Goal: Task Accomplishment & Management: Manage account settings

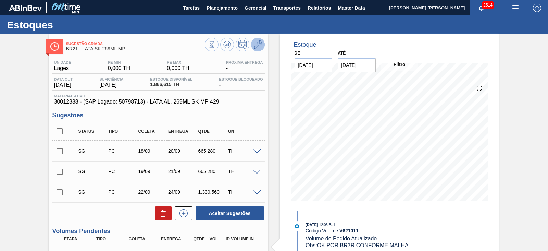
click at [257, 51] on button at bounding box center [258, 45] width 14 height 14
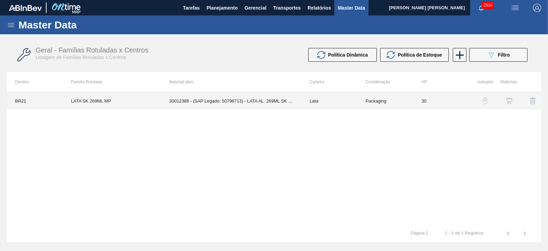
click at [209, 102] on td "30012388 - (SAP Legado: 50798713) - LATA AL. 269ML SK MP 429" at bounding box center [231, 100] width 140 height 17
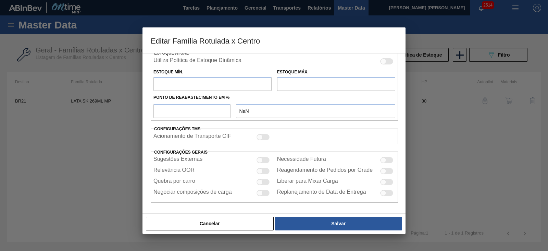
type input "Lata"
type input "LATA SK 269ML MP"
type input "BR21 - Lages"
type input "0"
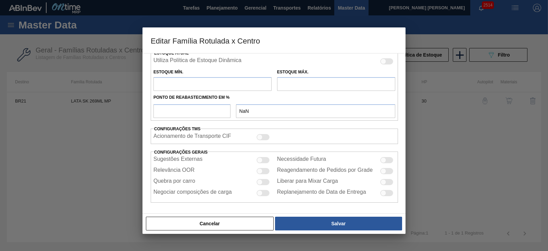
checkbox input "false"
type input "30"
type input "0"
type input "100"
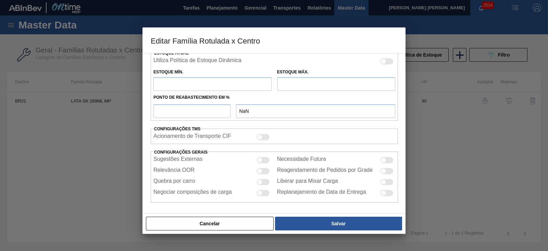
type input "0,000"
checkbox input "true"
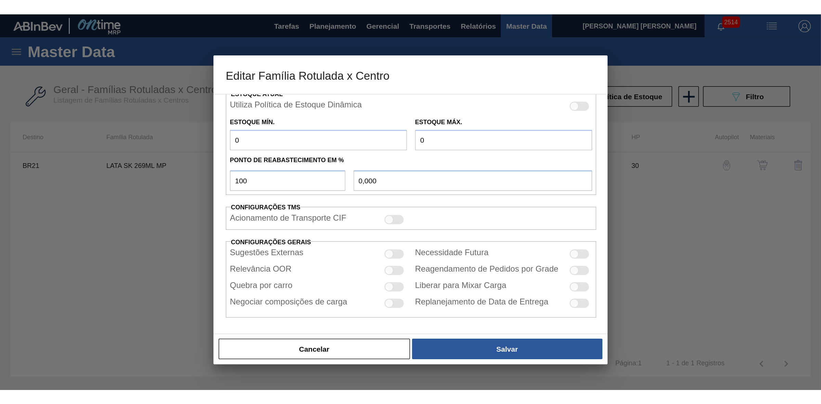
scroll to position [217, 0]
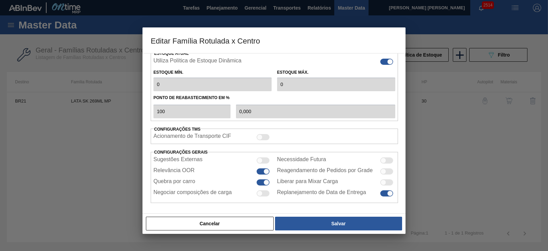
type input "0"
click at [450, 127] on div at bounding box center [274, 125] width 548 height 251
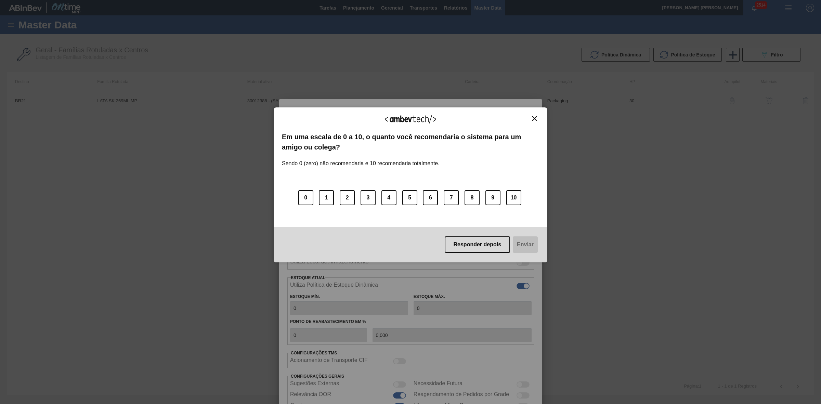
scroll to position [64, 0]
click at [536, 117] on img "Close" at bounding box center [534, 118] width 5 height 5
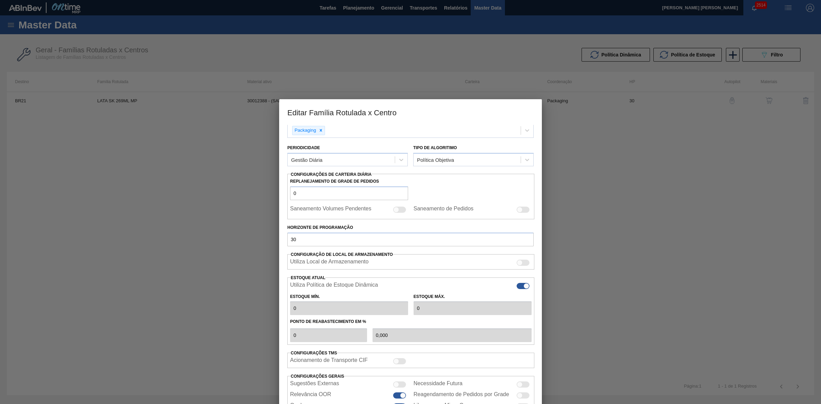
click at [547, 223] on div at bounding box center [410, 202] width 821 height 404
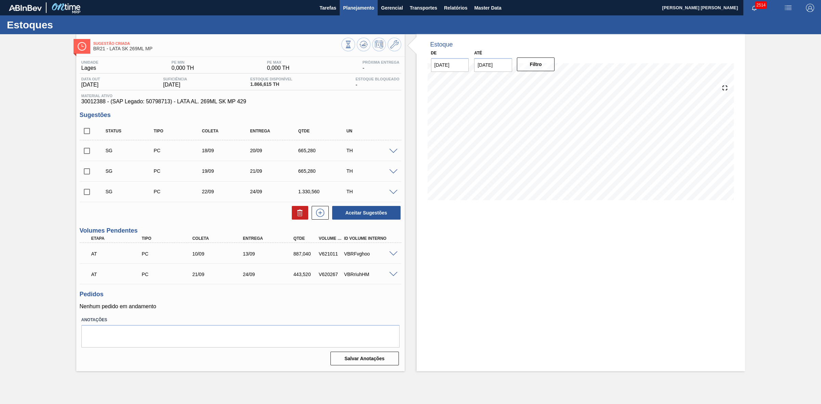
click at [364, 7] on span "Planejamento" at bounding box center [358, 8] width 31 height 8
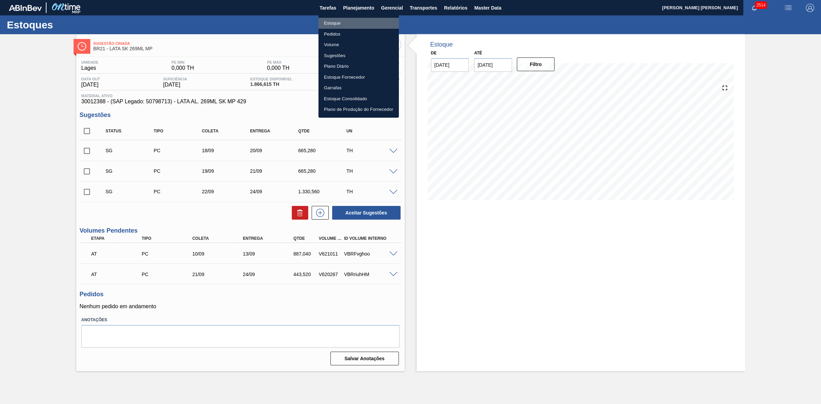
click at [333, 25] on li "Estoque" at bounding box center [359, 23] width 80 height 11
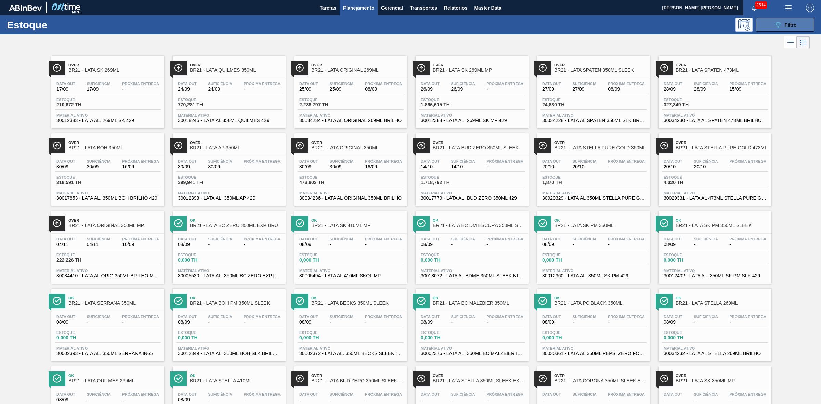
click at [547, 27] on icon "089F7B8B-B2A5-4AFE-B5C0-19BA573D28AC" at bounding box center [778, 25] width 8 height 8
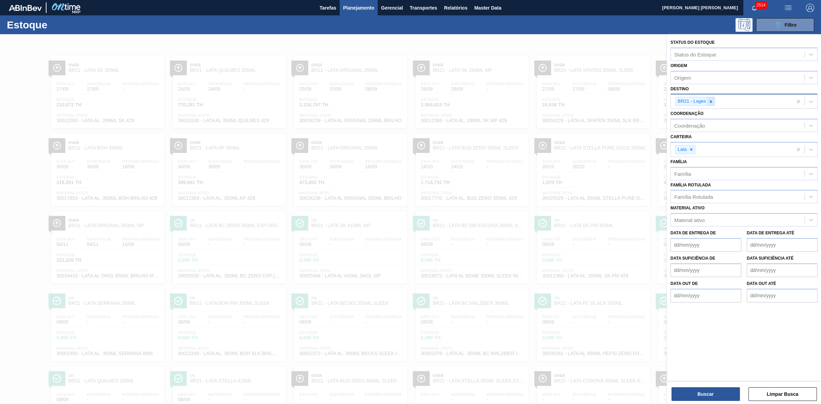
click at [547, 103] on icon at bounding box center [711, 101] width 5 height 5
type input "22"
click at [547, 116] on div "BR22 - Viamão" at bounding box center [744, 117] width 147 height 13
click at [547, 250] on button "Buscar" at bounding box center [706, 394] width 68 height 14
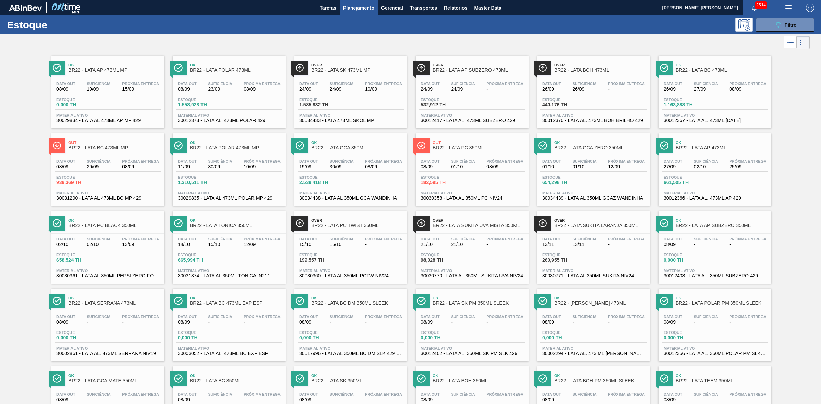
click at [257, 228] on span "BR22 - LATA TÔNICA 350ML" at bounding box center [236, 225] width 92 height 5
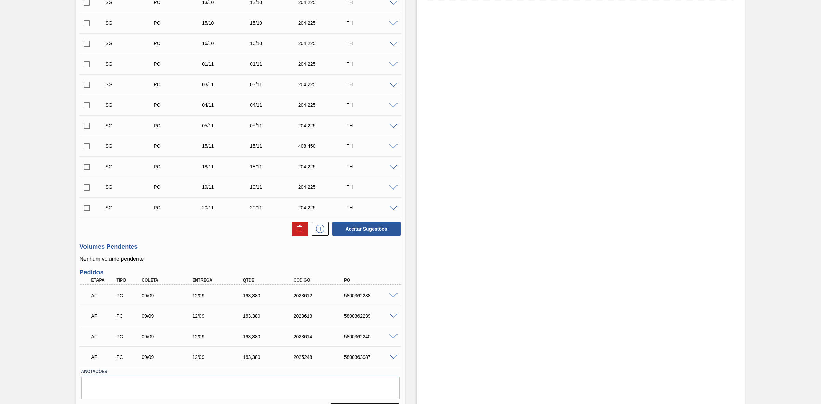
scroll to position [219, 0]
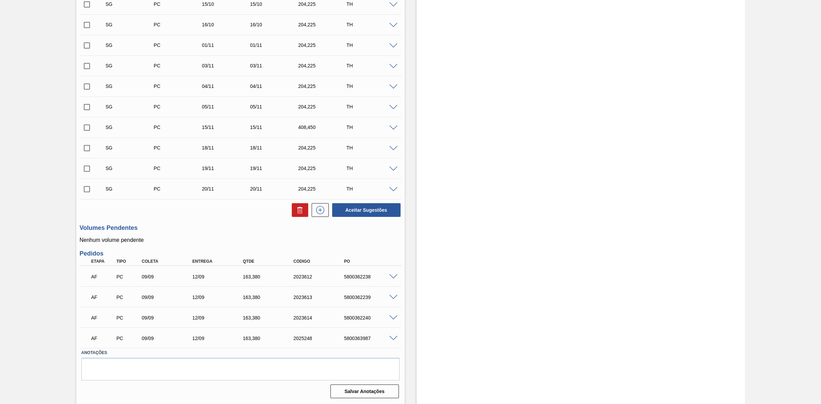
click at [393, 250] on span at bounding box center [394, 277] width 8 height 5
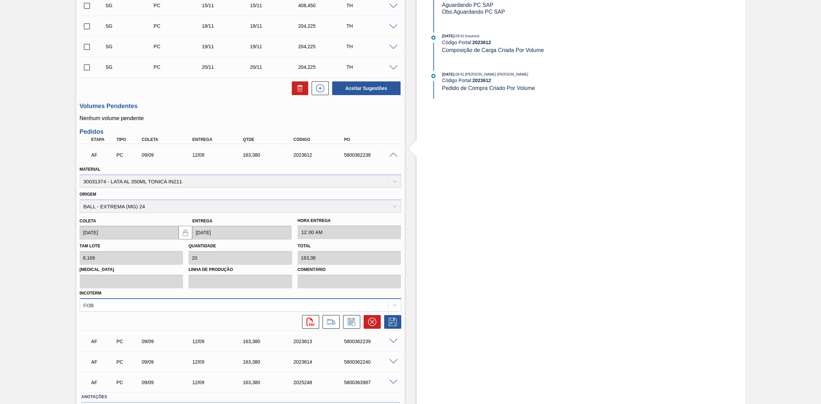
scroll to position [348, 0]
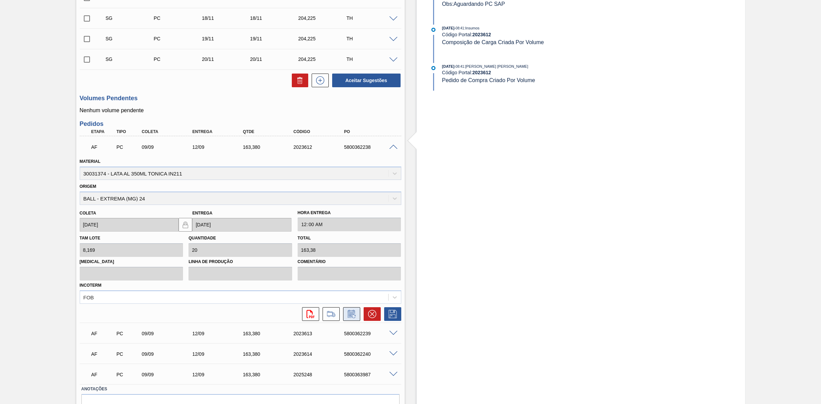
click at [353, 250] on icon at bounding box center [351, 314] width 11 height 8
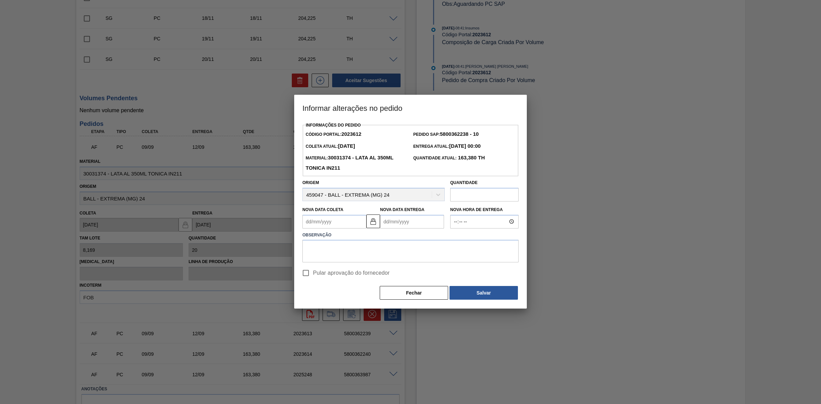
click at [341, 225] on Coleta2023612 "Nova Data Coleta" at bounding box center [335, 222] width 64 height 14
click at [323, 250] on div "8" at bounding box center [321, 271] width 9 height 9
type Coleta2023612 "[DATE]"
click at [373, 223] on img at bounding box center [373, 221] width 8 height 8
click at [389, 223] on Entrega2023612 "[DATE]" at bounding box center [412, 222] width 64 height 14
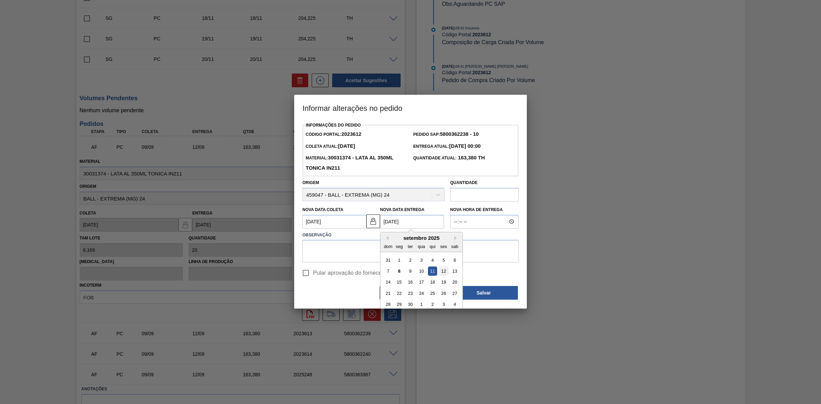
click at [446, 250] on div "12" at bounding box center [443, 271] width 9 height 9
type Entrega2023612 "[DATE]"
click at [306, 250] on input "Pular aprovação do fornecedor" at bounding box center [306, 273] width 14 height 14
checkbox input "true"
click at [349, 250] on textarea at bounding box center [411, 251] width 216 height 23
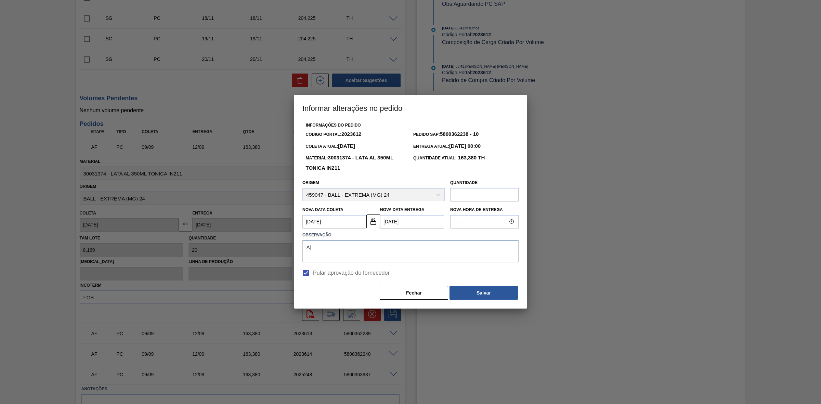
type textarea "A"
drag, startPoint x: 348, startPoint y: 252, endPoint x: 286, endPoint y: 239, distance: 63.2
click at [286, 239] on div "Informar alterações no pedido Informações do Pedido Código Portal: 2023612 Pedi…" at bounding box center [410, 202] width 821 height 404
type textarea "Leadtime errado"
click at [488, 250] on button "Salvar" at bounding box center [484, 293] width 68 height 14
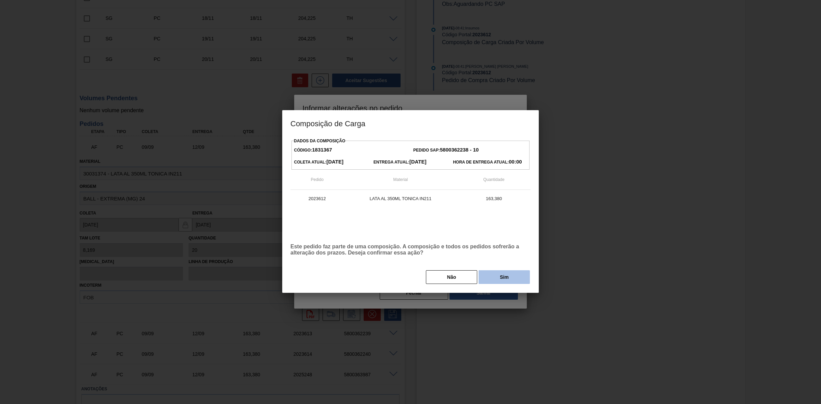
click at [498, 250] on button "Sim" at bounding box center [504, 277] width 51 height 14
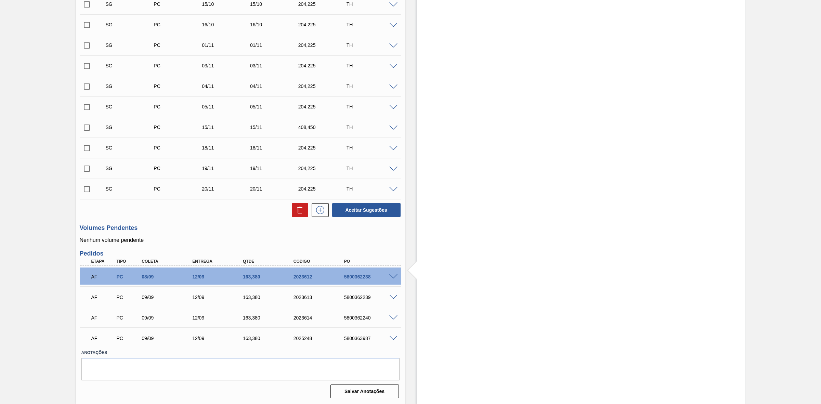
scroll to position [219, 0]
click at [394, 250] on span at bounding box center [394, 297] width 8 height 5
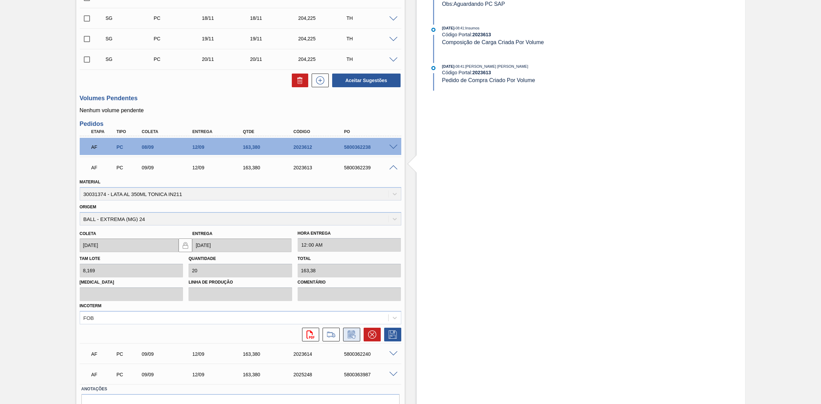
click at [355, 250] on icon at bounding box center [351, 335] width 11 height 8
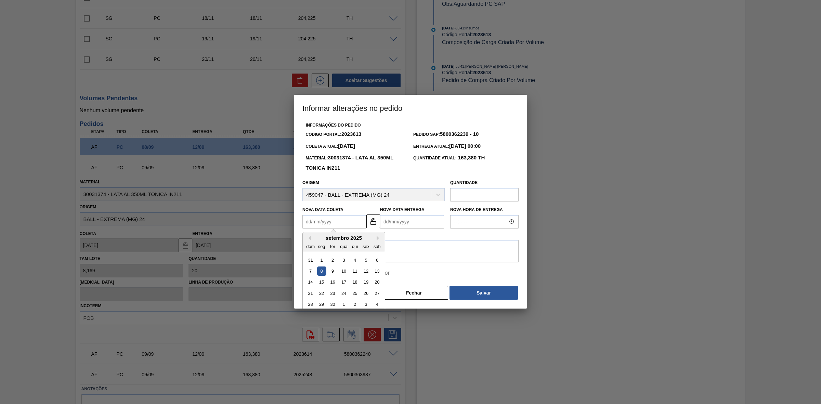
click at [339, 220] on Coleta2023613 "Nova Data Coleta" at bounding box center [335, 222] width 64 height 14
click at [324, 250] on div "8" at bounding box center [321, 271] width 9 height 9
type Coleta2023613 "[DATE]"
click at [370, 225] on img at bounding box center [373, 221] width 8 height 8
click at [395, 222] on Entrega2023613 "[DATE]" at bounding box center [412, 222] width 64 height 14
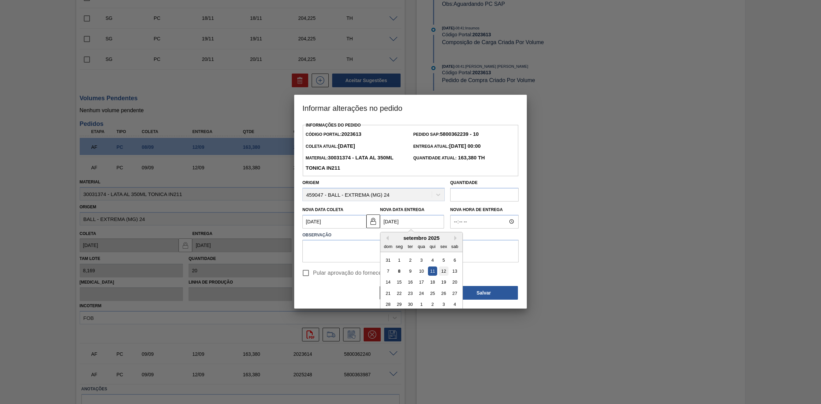
click at [442, 250] on div "12" at bounding box center [443, 271] width 9 height 9
type Entrega2023613 "[DATE]"
click at [396, 250] on textarea at bounding box center [411, 251] width 216 height 23
paste textarea "Leadtime errado"
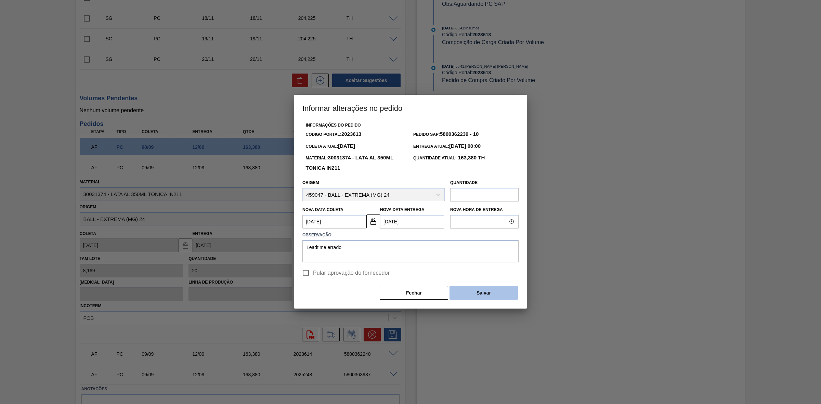
type textarea "Leadtime errado"
click at [466, 250] on button "Salvar" at bounding box center [484, 293] width 68 height 14
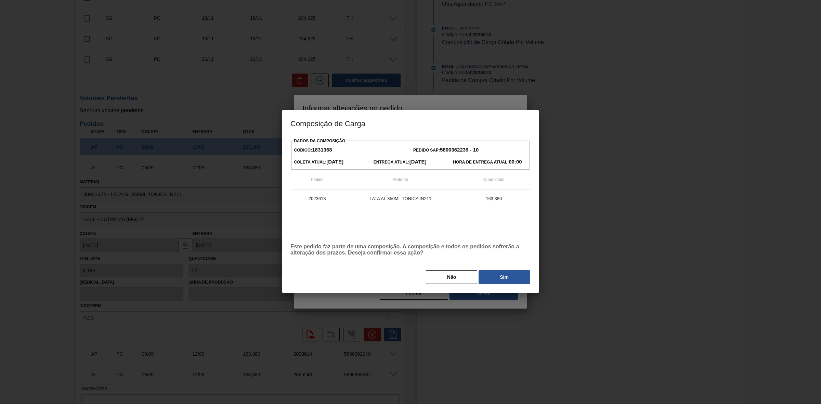
click at [484, 250] on button "Sim" at bounding box center [504, 277] width 51 height 14
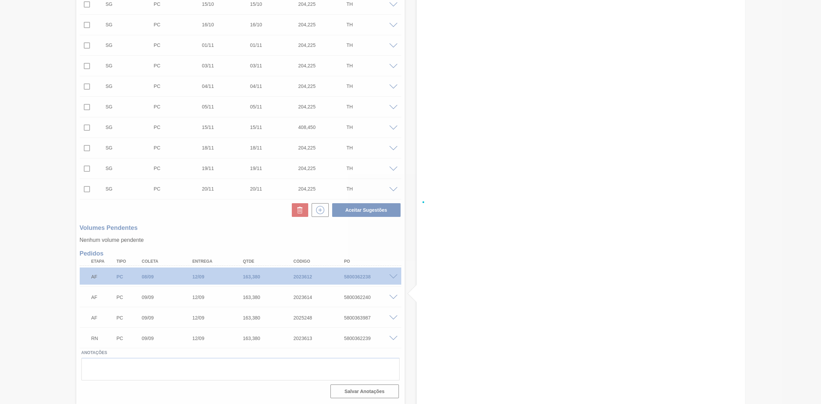
scroll to position [219, 0]
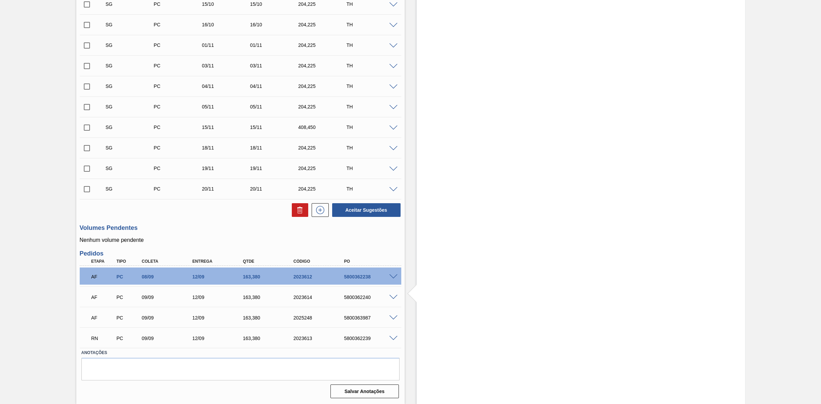
click at [393, 250] on span at bounding box center [394, 297] width 8 height 5
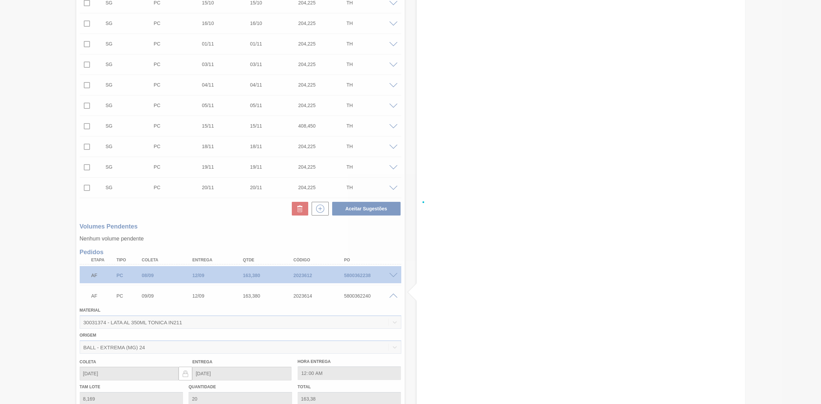
scroll to position [348, 0]
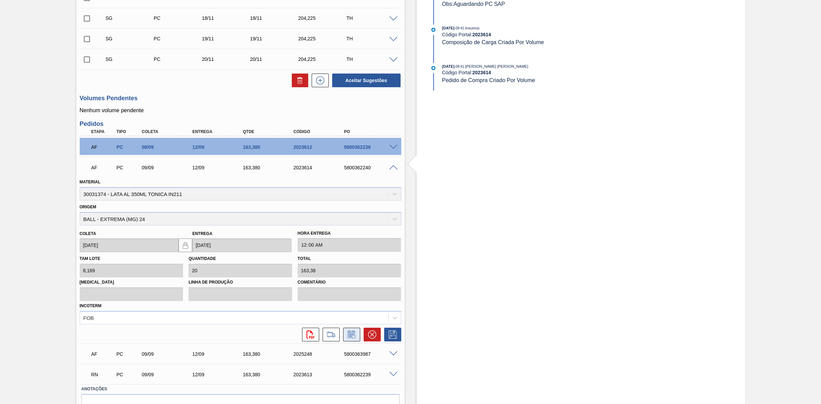
click at [348, 250] on icon at bounding box center [351, 335] width 7 height 8
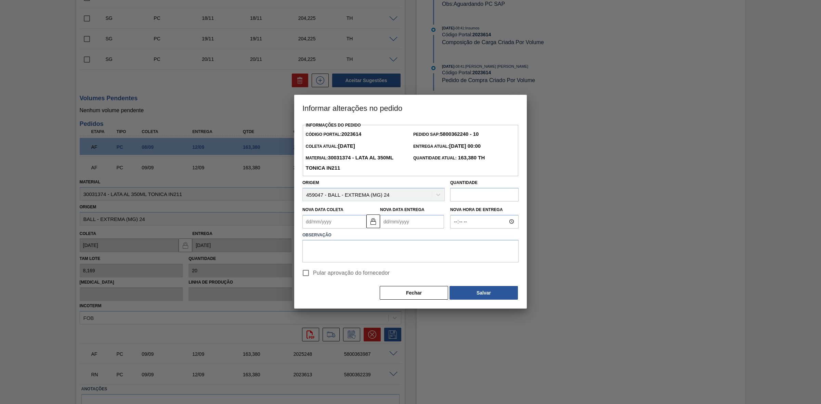
click at [331, 224] on Coleta2023614 "Nova Data Coleta" at bounding box center [335, 222] width 64 height 14
click at [322, 250] on div "8" at bounding box center [321, 271] width 9 height 9
type Coleta2023614 "[DATE]"
click at [375, 223] on img at bounding box center [373, 221] width 8 height 8
click at [390, 221] on Entrega2023614 "[DATE]" at bounding box center [412, 222] width 64 height 14
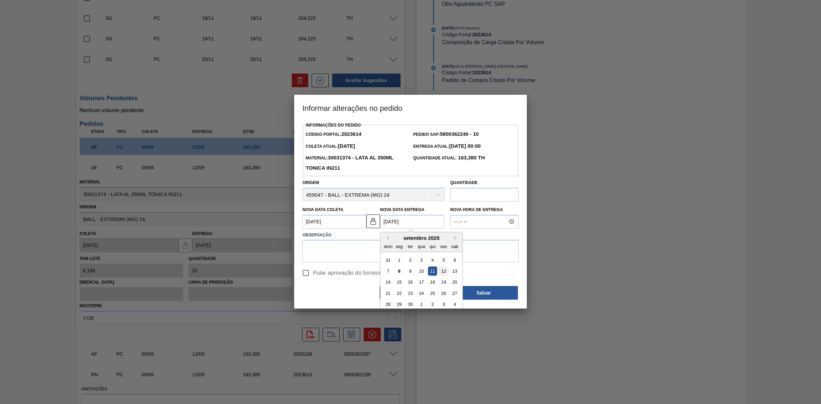
click at [442, 250] on div "12" at bounding box center [443, 271] width 9 height 9
type Entrega2023614 "[DATE]"
click at [388, 250] on textarea at bounding box center [411, 251] width 216 height 23
paste textarea "Leadtime errado"
type textarea "Leadtime errado"
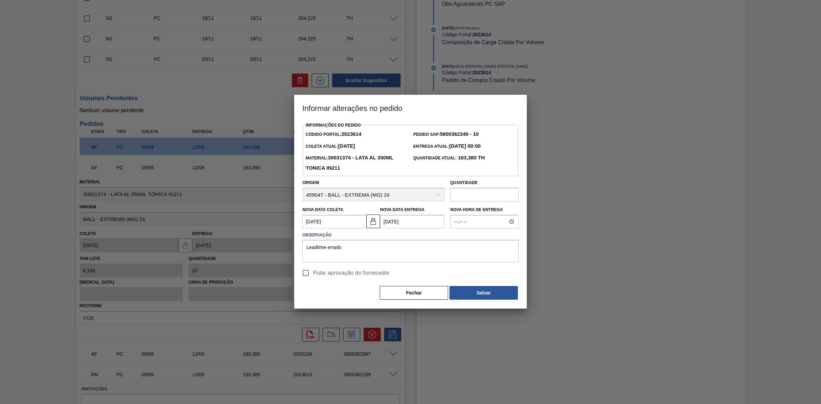
click at [316, 250] on span "Pular aprovação do fornecedor" at bounding box center [351, 273] width 77 height 8
click at [313, 250] on input "Pular aprovação do fornecedor" at bounding box center [306, 273] width 14 height 14
checkbox input "true"
click at [473, 250] on button "Salvar" at bounding box center [484, 293] width 68 height 14
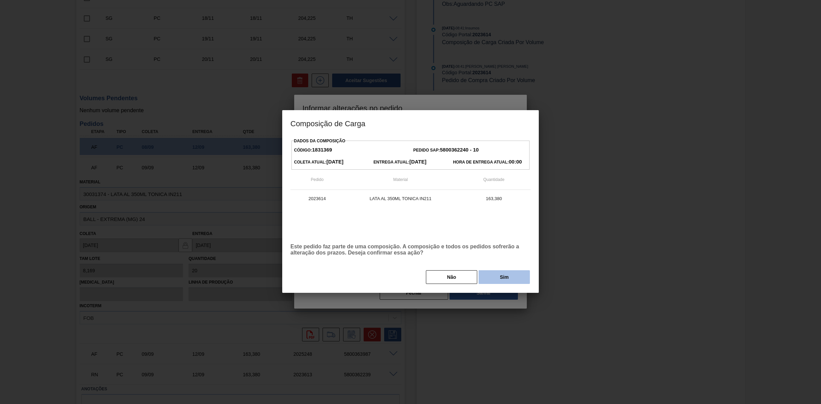
click at [485, 250] on button "Sim" at bounding box center [504, 277] width 51 height 14
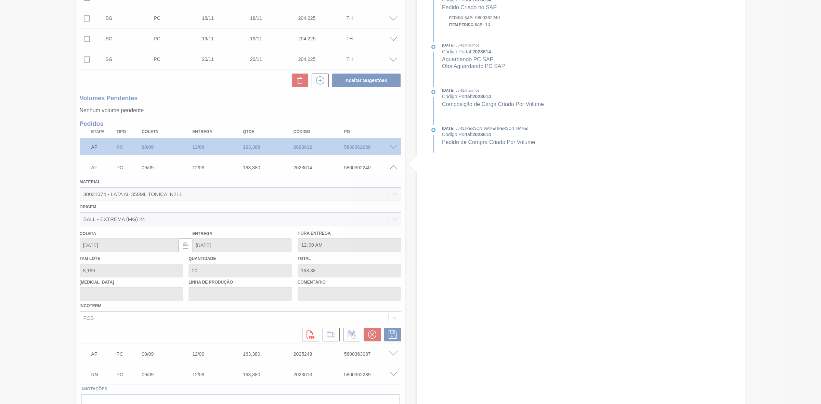
type input "Leadtime errado"
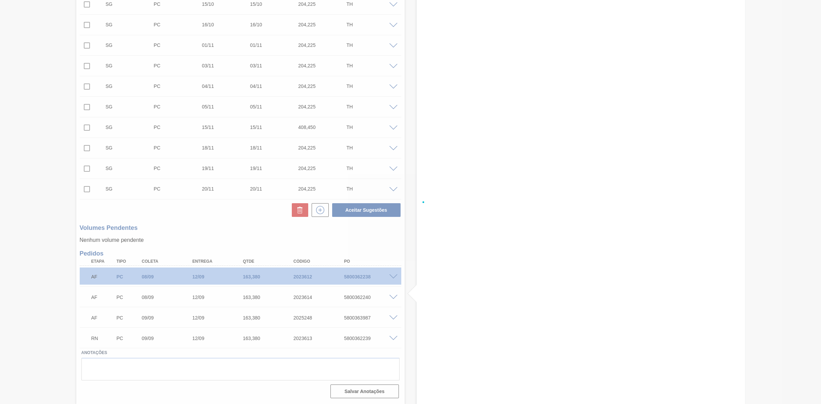
scroll to position [219, 0]
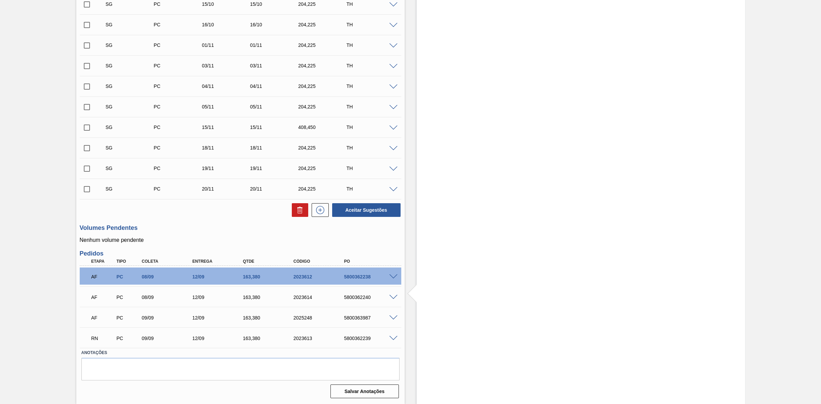
click at [394, 250] on span at bounding box center [394, 318] width 8 height 5
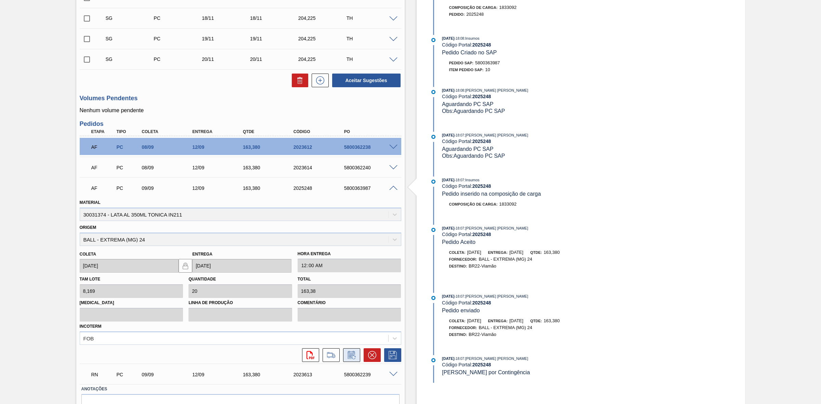
click at [348, 250] on icon at bounding box center [351, 355] width 7 height 8
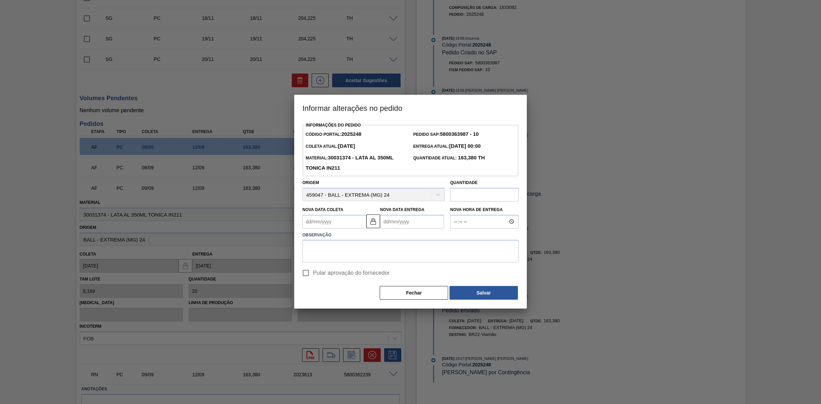
click at [327, 224] on Coleta2025248 "Nova Data Coleta" at bounding box center [335, 222] width 64 height 14
click at [322, 250] on div "8" at bounding box center [321, 271] width 9 height 9
type Coleta2025248 "[DATE]"
click at [372, 221] on img at bounding box center [373, 221] width 8 height 8
click at [393, 216] on Entrega2025248 "[DATE]" at bounding box center [412, 222] width 64 height 14
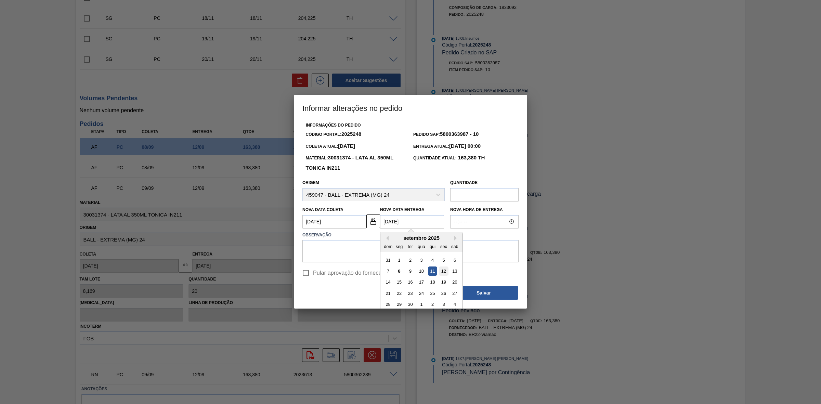
click at [444, 250] on div "12" at bounding box center [443, 271] width 9 height 9
type Entrega2025248 "[DATE]"
click at [309, 250] on input "Pular aprovação do fornecedor" at bounding box center [306, 273] width 14 height 14
checkbox input "true"
click at [343, 246] on textarea at bounding box center [411, 251] width 216 height 23
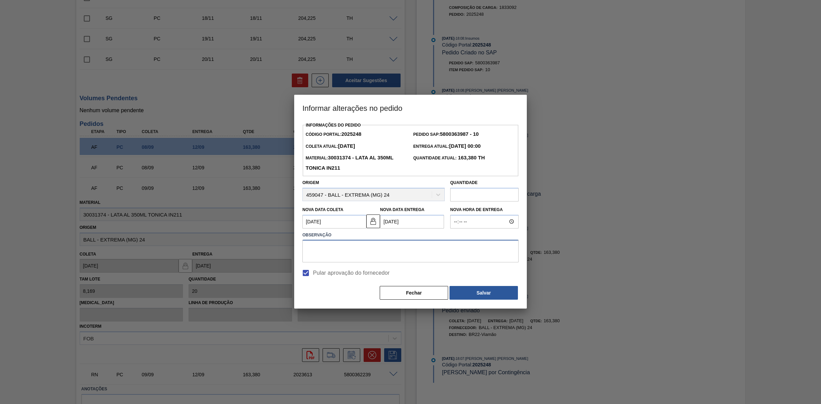
paste textarea "Leadtime errado"
type textarea "Leadtime errado"
click at [474, 250] on button "Salvar" at bounding box center [484, 293] width 68 height 14
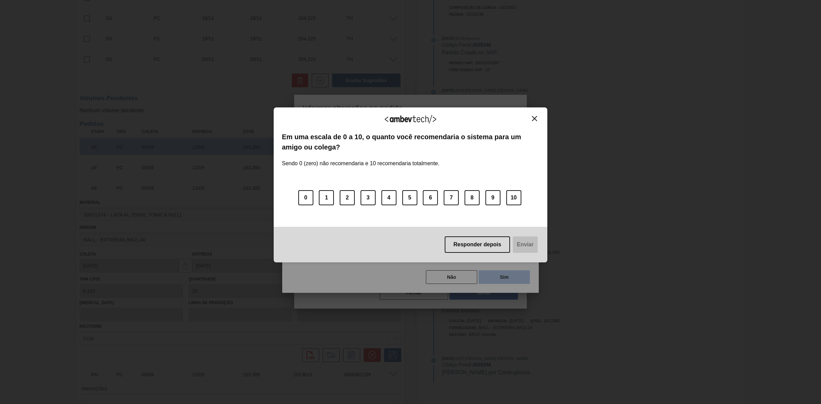
click at [492, 250] on div "Agradecemos seu feedback! Em uma escala de 0 a 10, o quanto você recomendaria o…" at bounding box center [411, 184] width 274 height 385
click at [535, 117] on img "Close" at bounding box center [534, 118] width 5 height 5
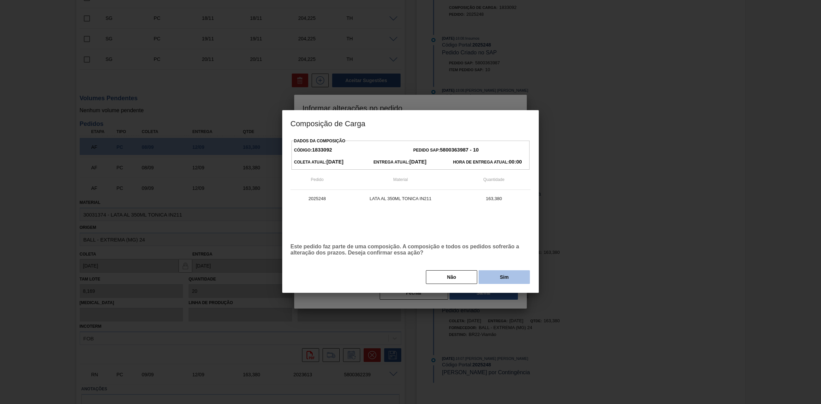
click at [493, 250] on button "Sim" at bounding box center [504, 277] width 51 height 14
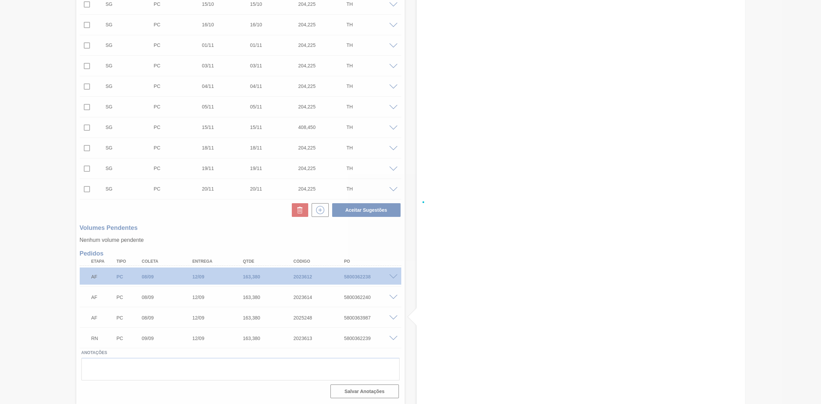
scroll to position [219, 0]
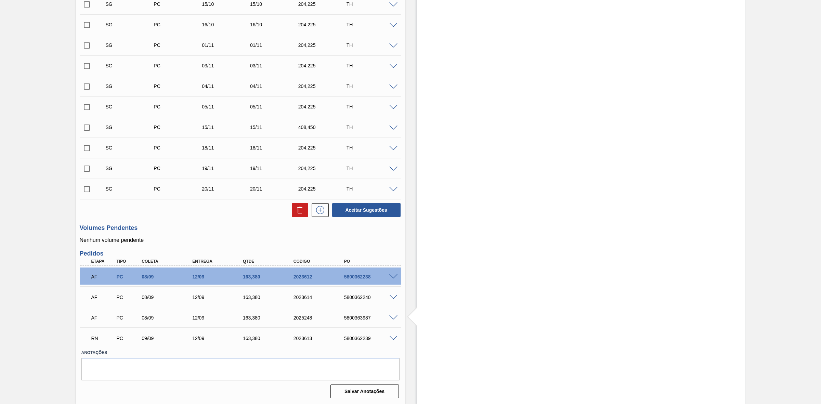
click at [356, 250] on div "5800362239" at bounding box center [372, 338] width 58 height 5
copy div "5800362239"
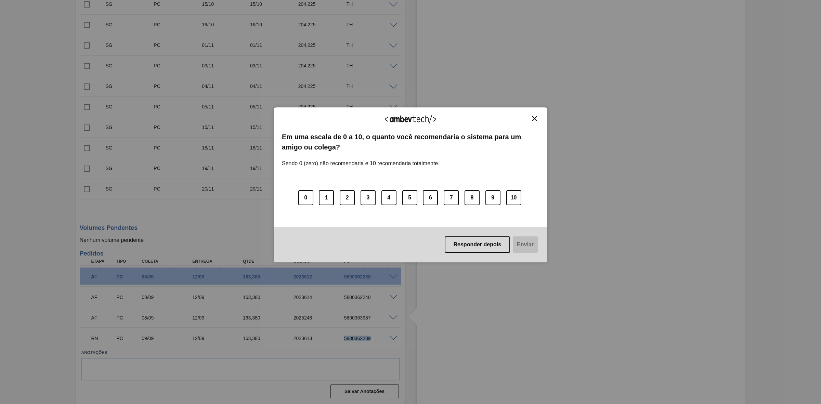
click at [534, 119] on img "Close" at bounding box center [534, 118] width 5 height 5
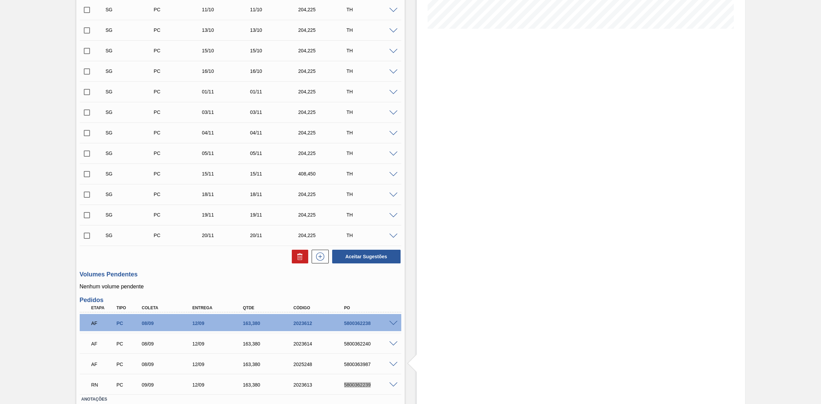
scroll to position [5, 0]
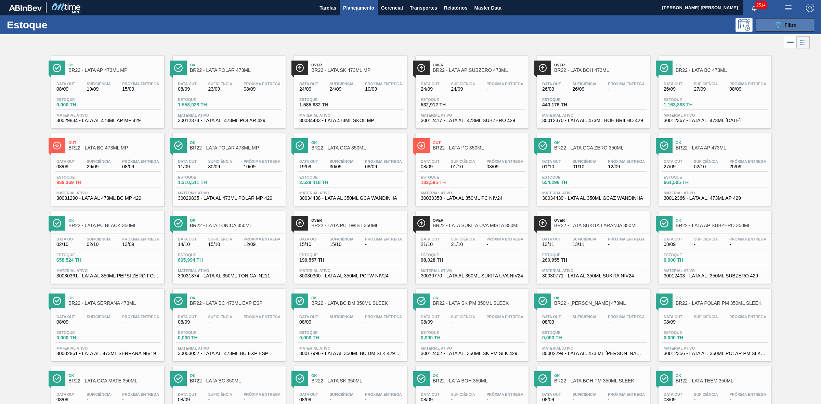
click at [547, 26] on icon "089F7B8B-B2A5-4AFE-B5C0-19BA573D28AC" at bounding box center [778, 25] width 8 height 8
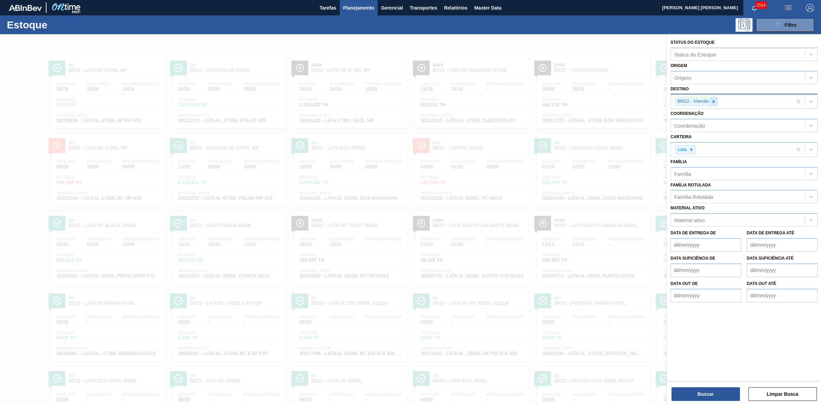
click at [547, 101] on icon at bounding box center [714, 101] width 2 height 2
type input "09"
click at [547, 127] on div "BR09 - Agudos" at bounding box center [744, 130] width 147 height 13
click at [547, 250] on button "Buscar" at bounding box center [706, 394] width 68 height 14
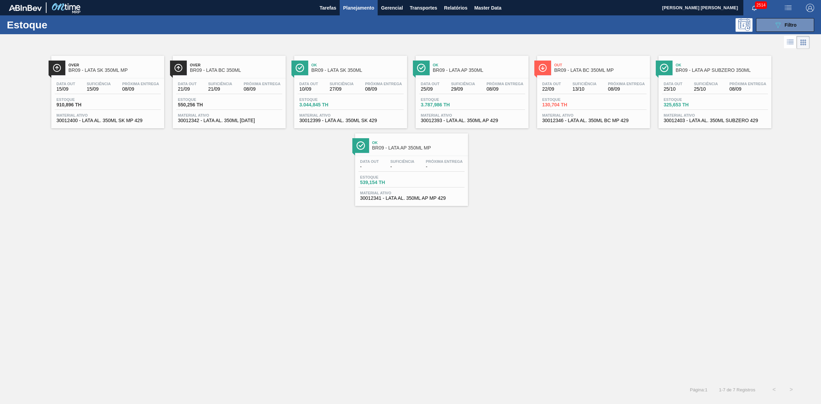
click at [341, 71] on span "BR09 - LATA SK 350ML" at bounding box center [357, 70] width 92 height 5
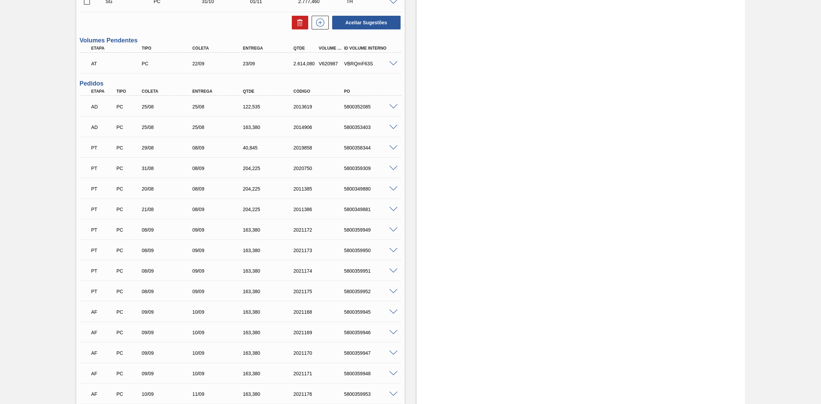
scroll to position [599, 0]
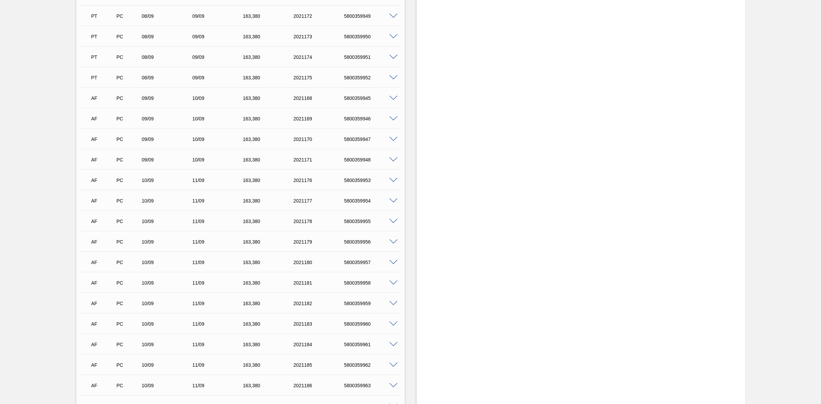
click at [394, 99] on span at bounding box center [394, 98] width 8 height 5
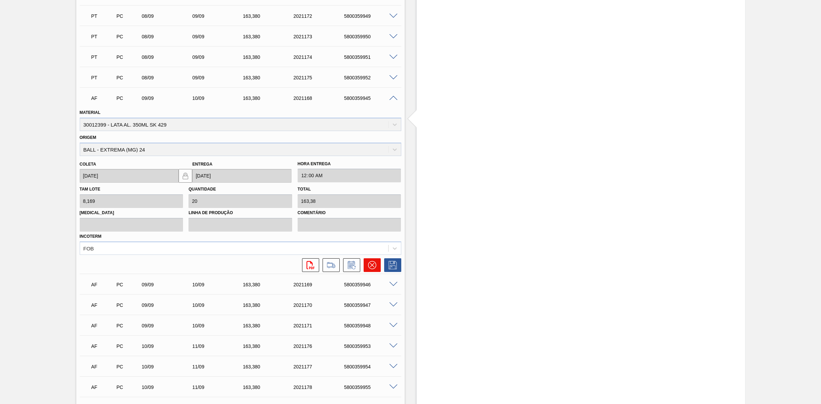
click at [374, 250] on icon at bounding box center [372, 265] width 8 height 8
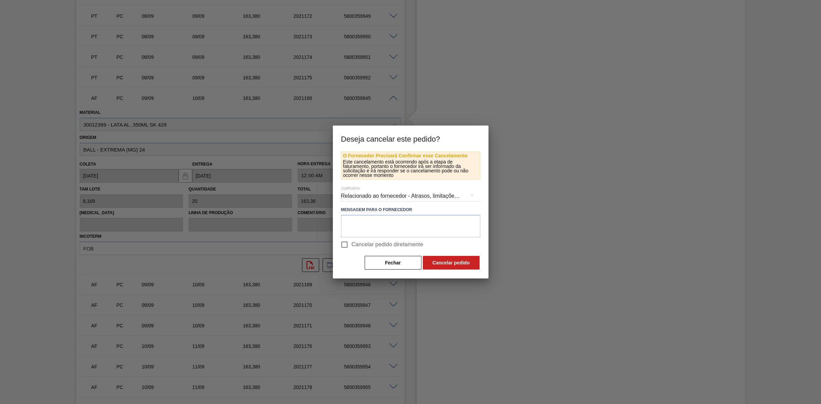
click at [377, 245] on span "Cancelar pedido diretamente" at bounding box center [388, 245] width 72 height 8
click at [352, 245] on input "Cancelar pedido diretamente" at bounding box center [344, 245] width 14 height 14
checkbox input "true"
click at [454, 250] on button "Cancelar pedido" at bounding box center [451, 263] width 57 height 14
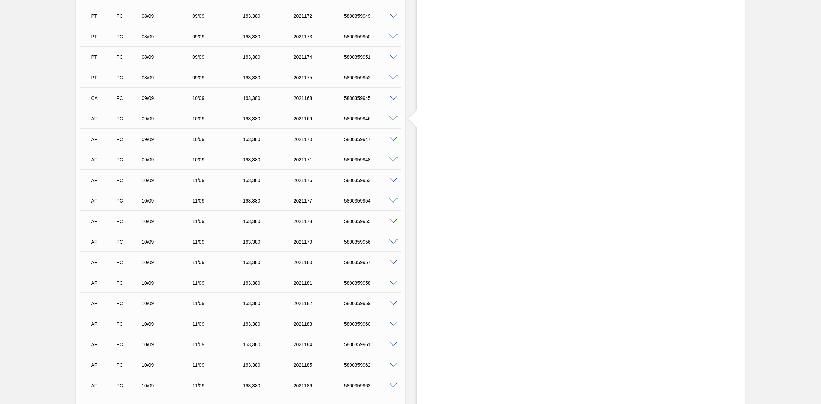
click at [392, 117] on span at bounding box center [394, 118] width 8 height 5
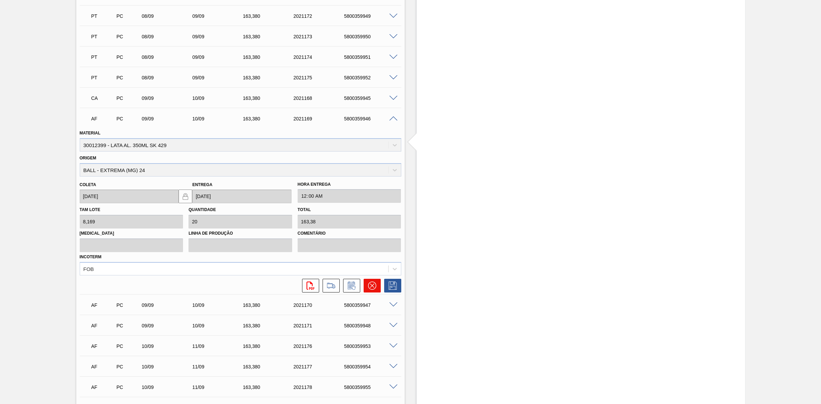
click at [372, 250] on icon at bounding box center [372, 286] width 8 height 8
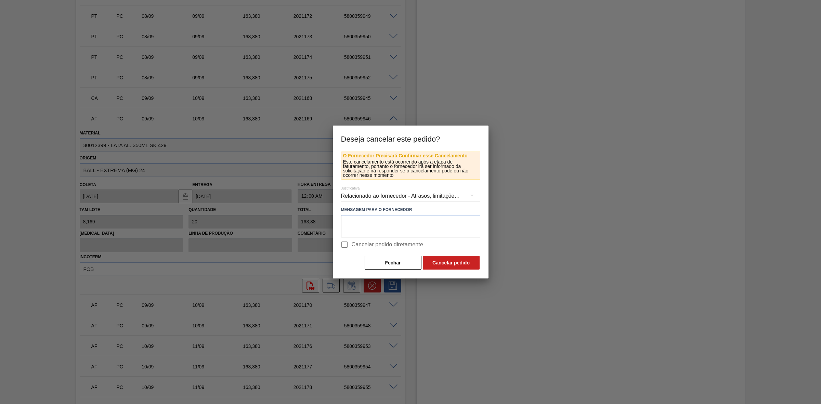
click at [359, 246] on span "Cancelar pedido diretamente" at bounding box center [388, 245] width 72 height 8
click at [352, 246] on input "Cancelar pedido diretamente" at bounding box center [344, 245] width 14 height 14
checkbox input "true"
click at [437, 250] on button "Cancelar pedido" at bounding box center [451, 263] width 57 height 14
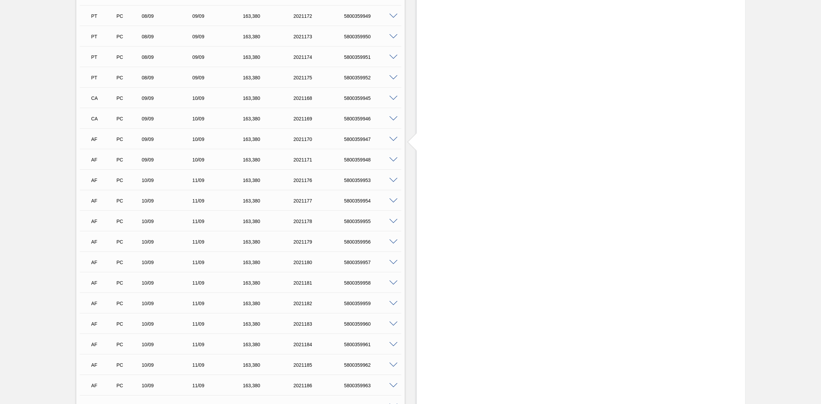
click at [394, 140] on span at bounding box center [394, 139] width 8 height 5
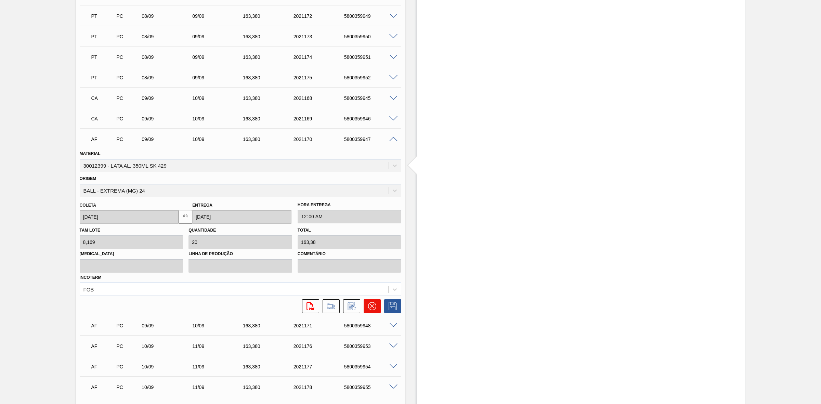
click at [374, 250] on icon at bounding box center [372, 306] width 8 height 8
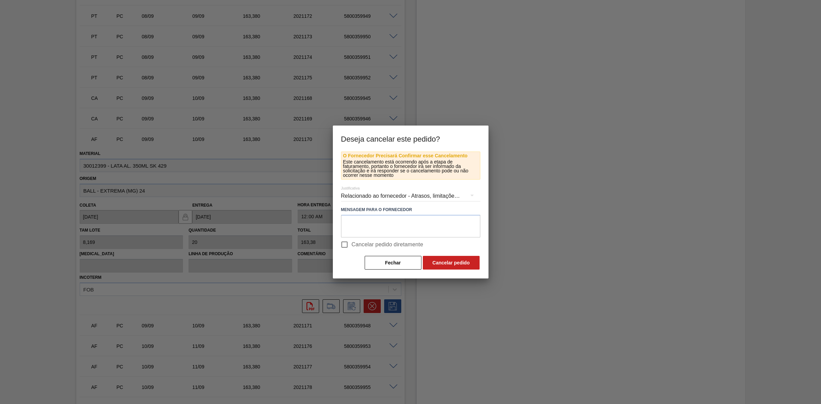
click at [365, 244] on span "Cancelar pedido diretamente" at bounding box center [388, 245] width 72 height 8
click at [352, 244] on input "Cancelar pedido diretamente" at bounding box center [344, 245] width 14 height 14
checkbox input "true"
click at [438, 250] on button "Cancelar pedido" at bounding box center [451, 263] width 57 height 14
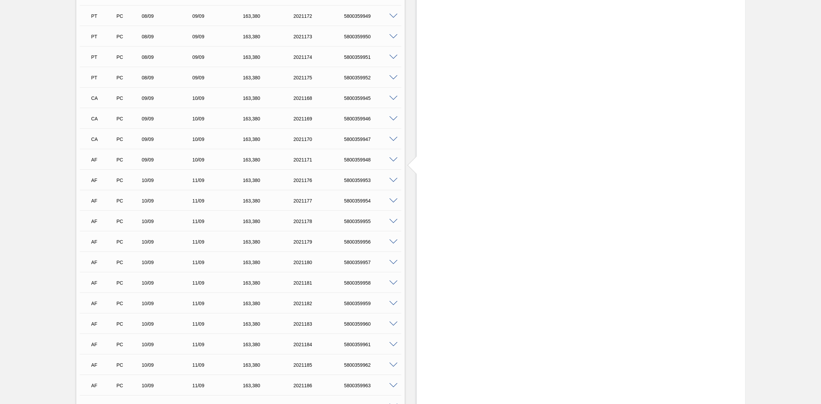
click at [392, 160] on span at bounding box center [394, 159] width 8 height 5
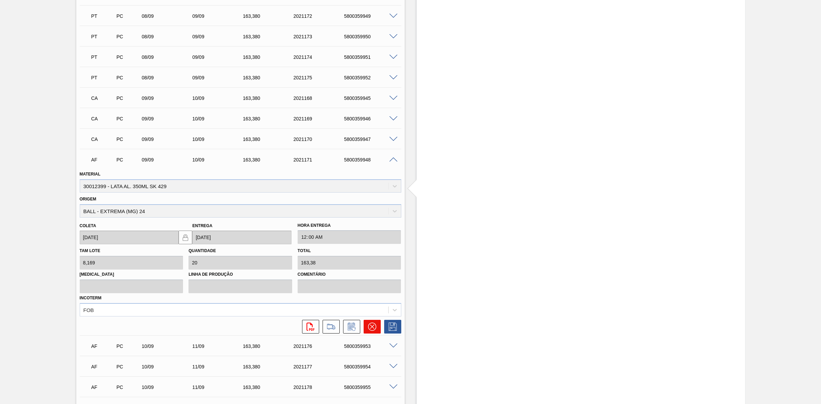
click at [377, 250] on button at bounding box center [372, 327] width 17 height 14
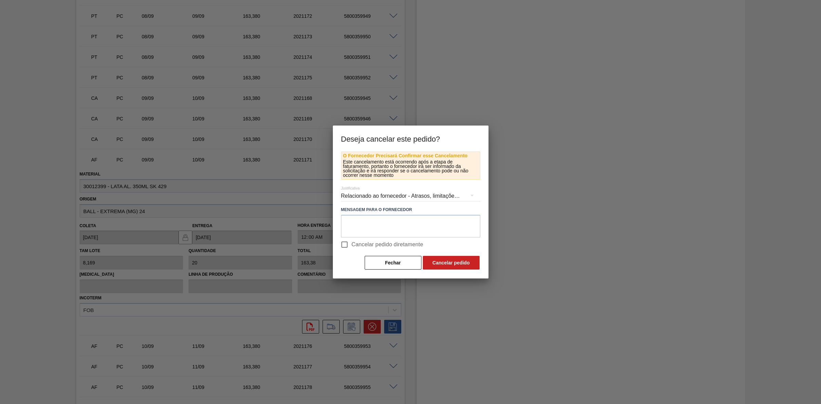
click at [358, 245] on span "Cancelar pedido diretamente" at bounding box center [388, 245] width 72 height 8
click at [352, 245] on input "Cancelar pedido diretamente" at bounding box center [344, 245] width 14 height 14
checkbox input "true"
click at [431, 250] on button "Cancelar pedido" at bounding box center [451, 263] width 57 height 14
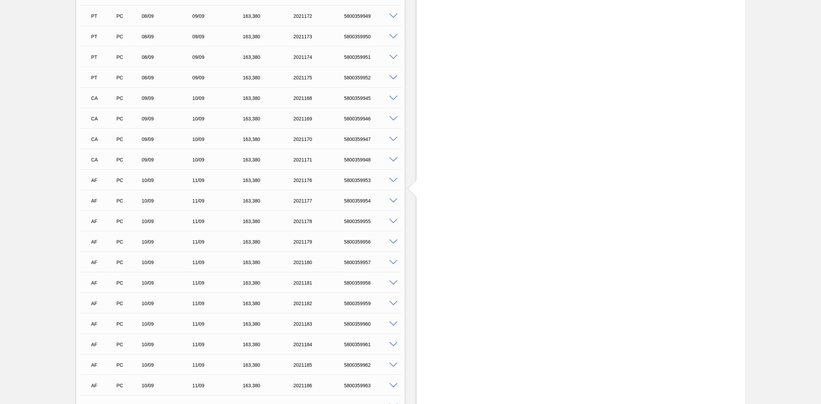
click at [391, 181] on span at bounding box center [394, 180] width 8 height 5
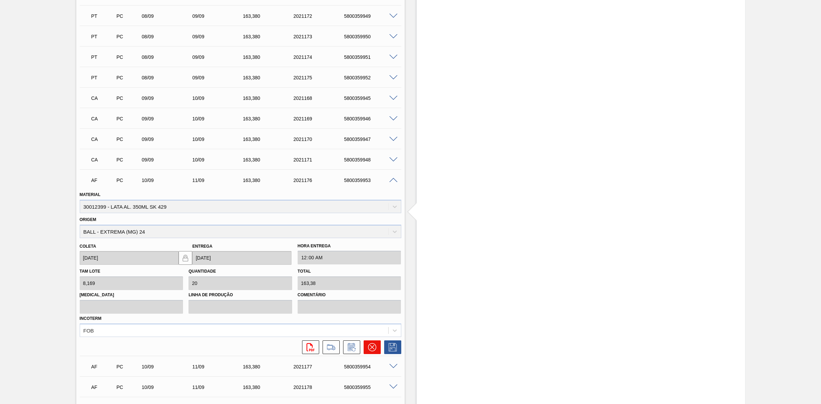
click at [374, 250] on icon at bounding box center [372, 347] width 8 height 8
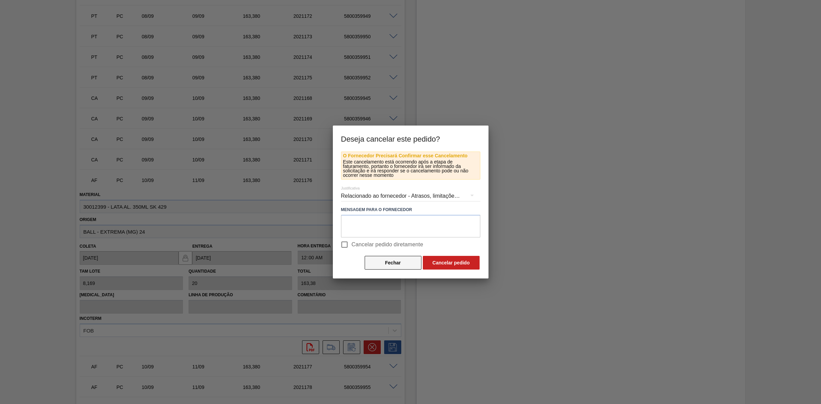
click at [392, 250] on button "Fechar" at bounding box center [393, 263] width 57 height 14
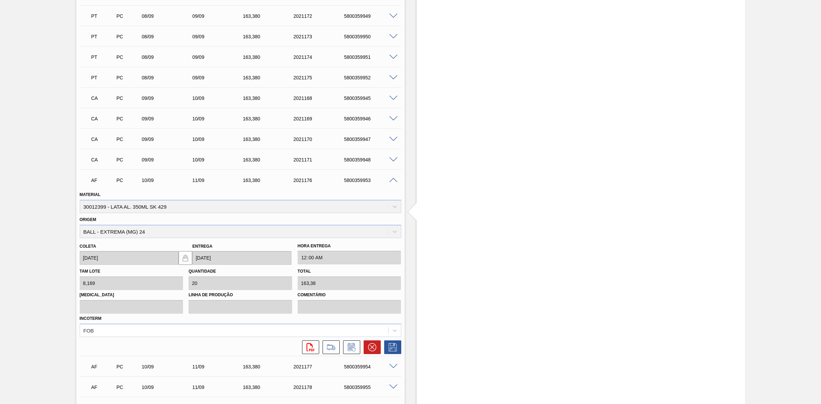
click at [395, 182] on span at bounding box center [394, 180] width 8 height 5
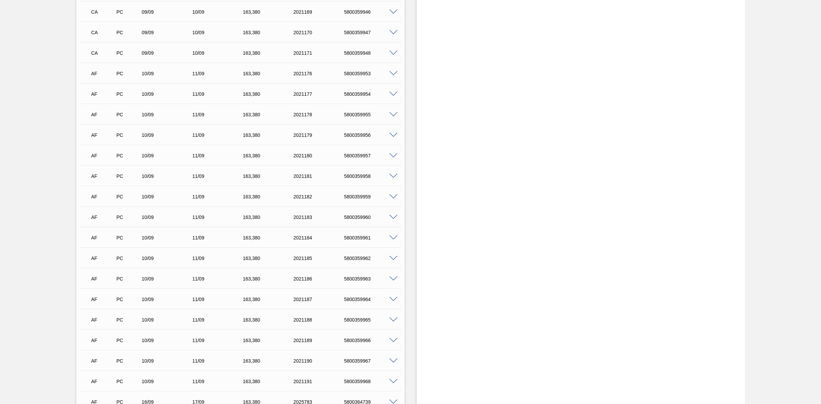
scroll to position [727, 0]
click at [394, 250] on span at bounding box center [394, 339] width 8 height 5
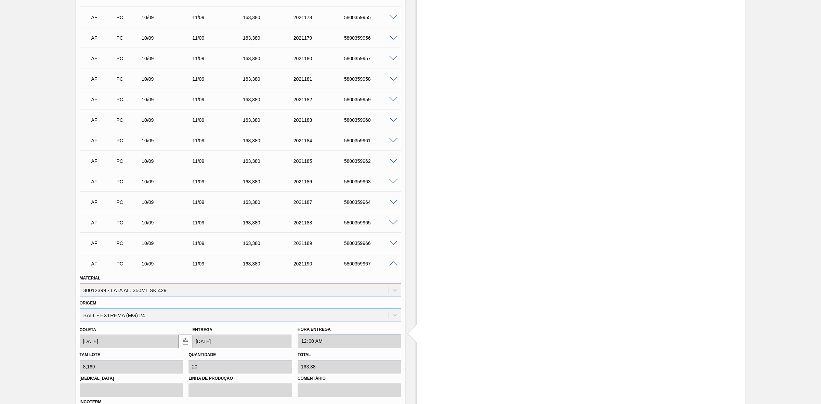
scroll to position [856, 0]
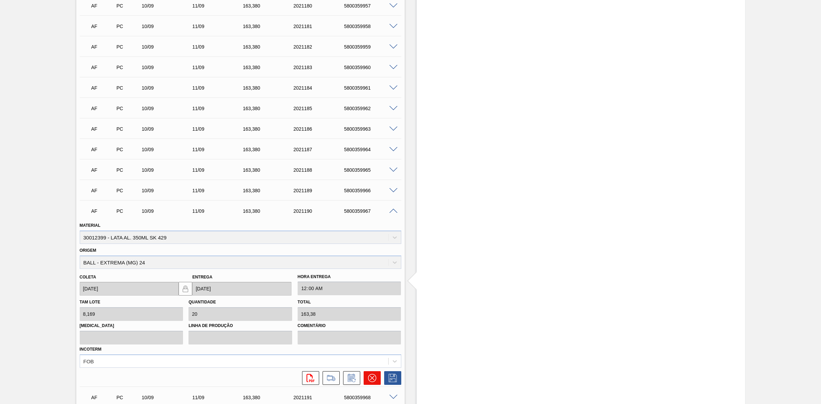
click at [371, 250] on icon at bounding box center [372, 378] width 8 height 8
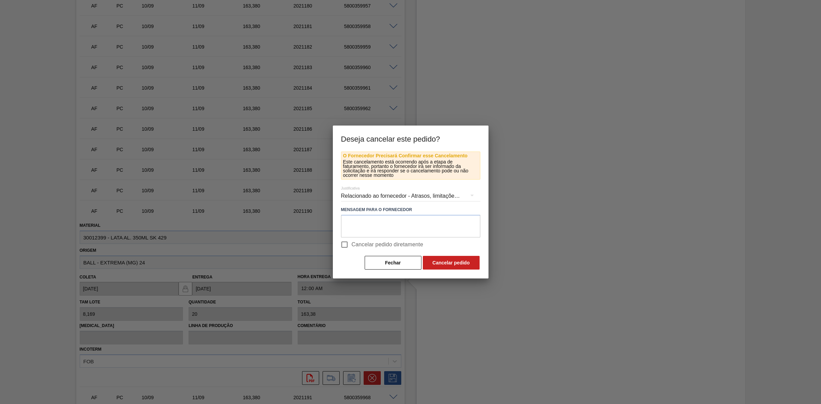
click at [354, 244] on span "Cancelar pedido diretamente" at bounding box center [388, 245] width 72 height 8
click at [352, 244] on input "Cancelar pedido diretamente" at bounding box center [344, 245] width 14 height 14
checkbox input "true"
click at [437, 250] on button "Cancelar pedido" at bounding box center [451, 263] width 57 height 14
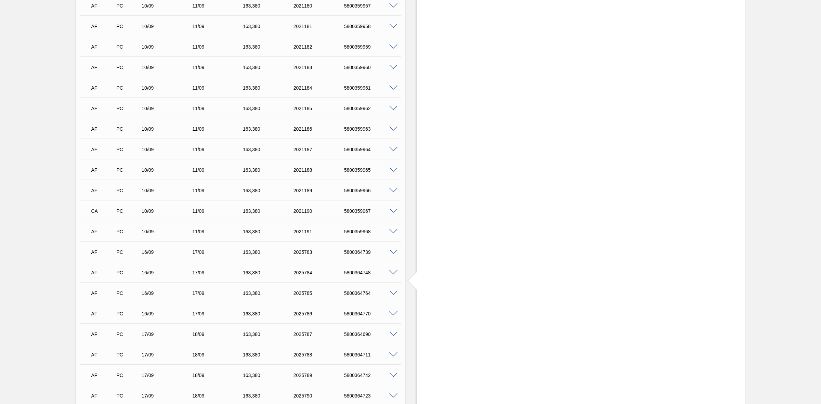
click at [392, 233] on span at bounding box center [394, 231] width 8 height 5
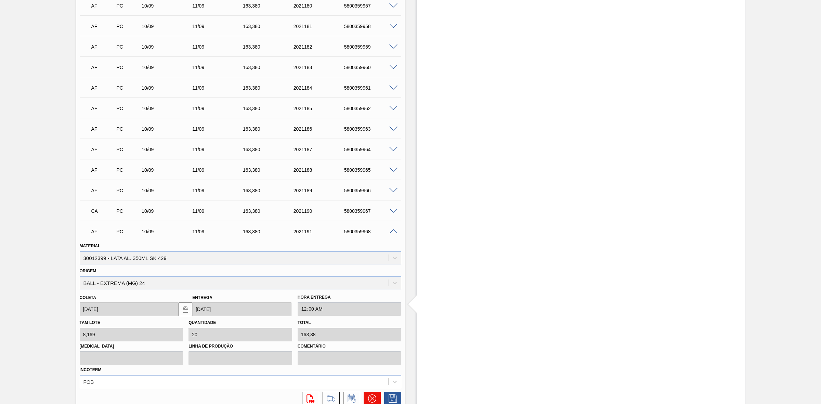
click at [374, 250] on button at bounding box center [372, 399] width 17 height 14
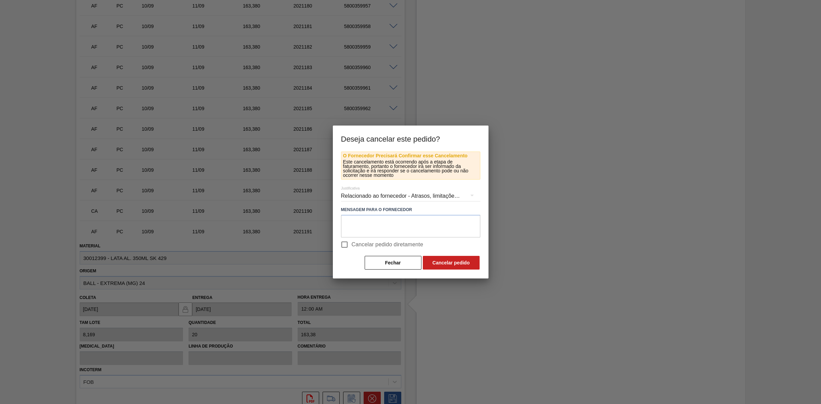
click at [343, 243] on input "Cancelar pedido diretamente" at bounding box center [344, 245] width 14 height 14
checkbox input "true"
click at [547, 213] on div at bounding box center [410, 202] width 821 height 404
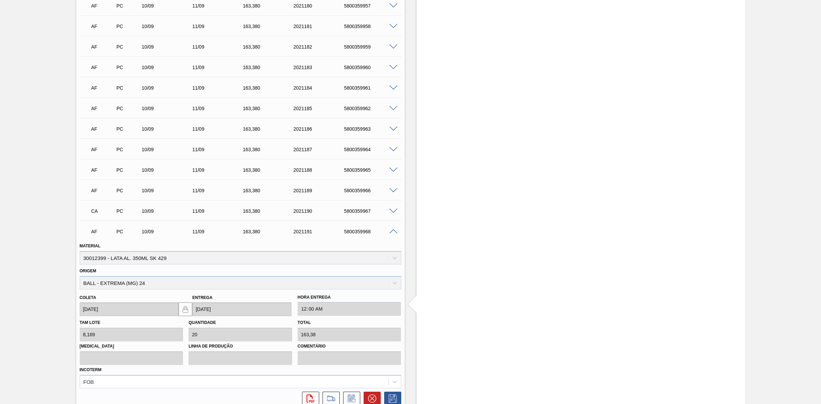
click at [391, 130] on span at bounding box center [394, 129] width 8 height 5
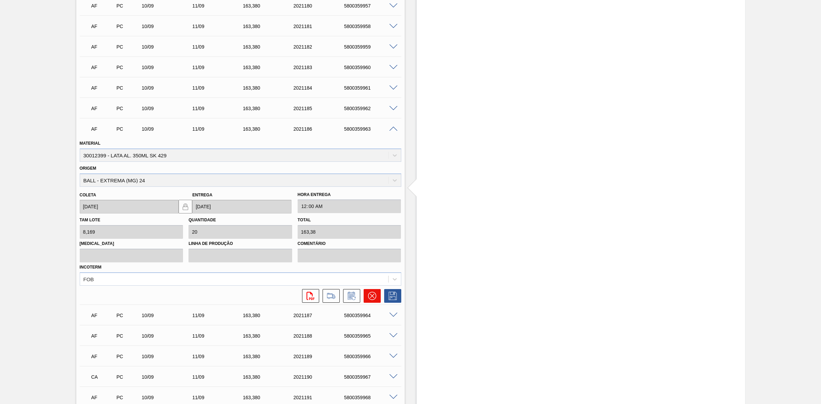
click at [374, 250] on icon at bounding box center [372, 296] width 8 height 8
click at [373, 250] on icon at bounding box center [372, 296] width 8 height 8
click at [396, 131] on span at bounding box center [394, 129] width 8 height 5
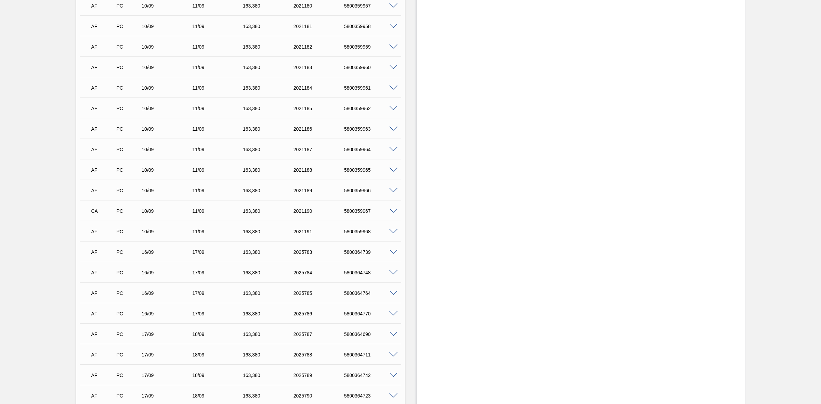
click at [393, 131] on span at bounding box center [394, 129] width 8 height 5
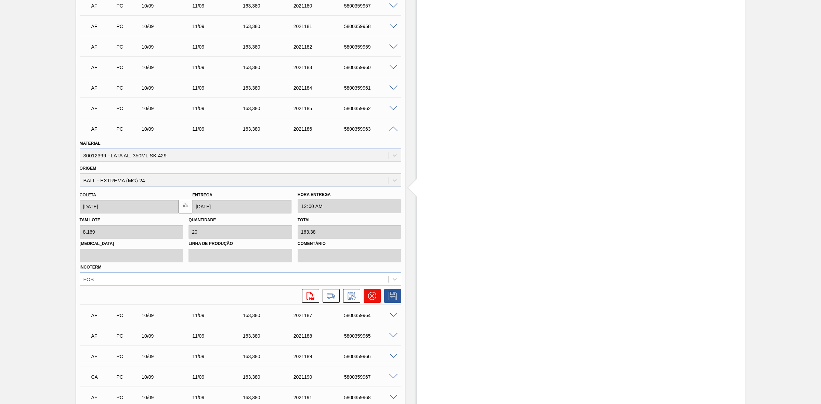
click at [371, 250] on icon at bounding box center [372, 296] width 8 height 8
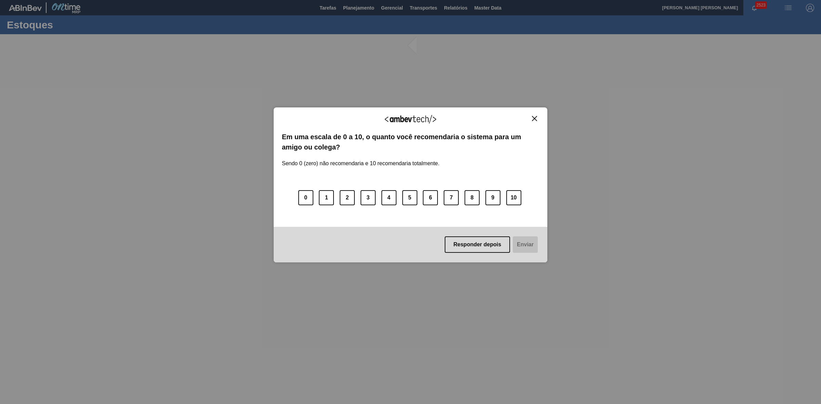
click at [537, 119] on img "Close" at bounding box center [534, 118] width 5 height 5
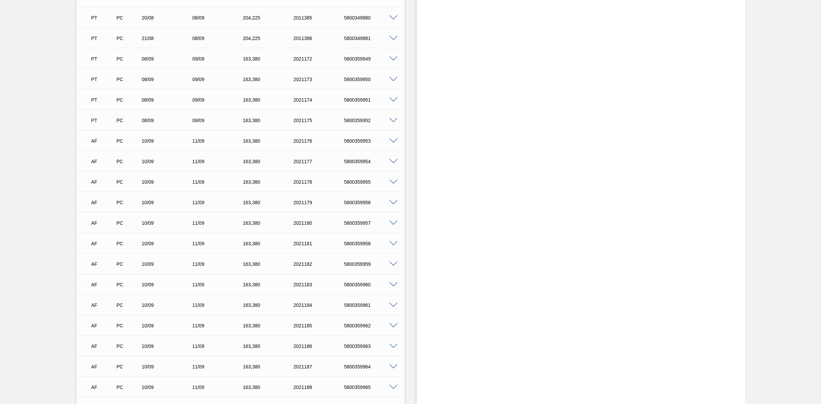
scroll to position [685, 0]
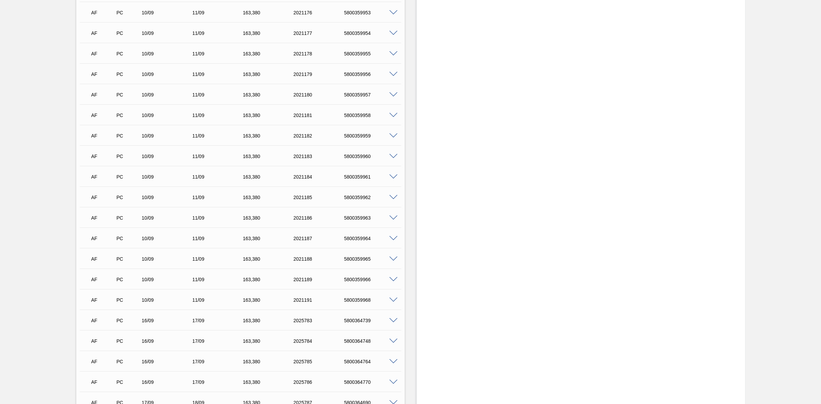
click at [390, 218] on span at bounding box center [394, 218] width 8 height 5
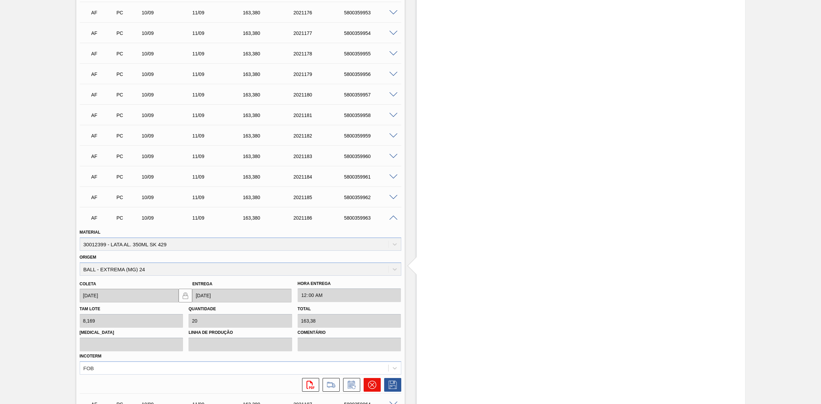
click at [371, 386] on icon at bounding box center [372, 385] width 4 height 4
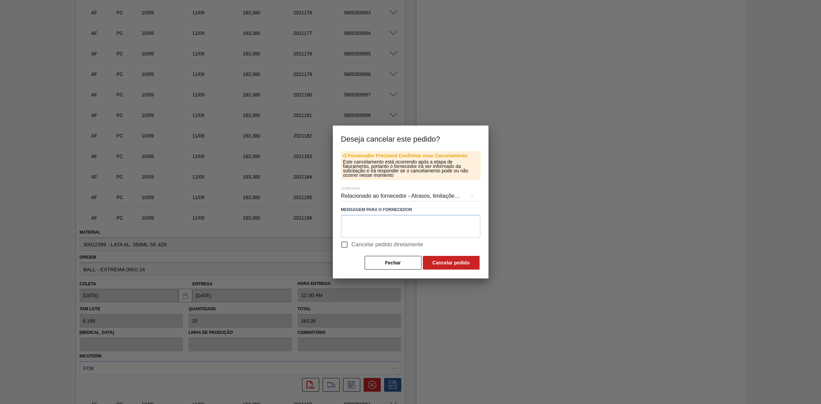
click at [362, 244] on span "Cancelar pedido diretamente" at bounding box center [388, 245] width 72 height 8
click at [352, 244] on input "Cancelar pedido diretamente" at bounding box center [344, 245] width 14 height 14
checkbox input "true"
click at [437, 257] on button "Cancelar pedido" at bounding box center [451, 263] width 57 height 14
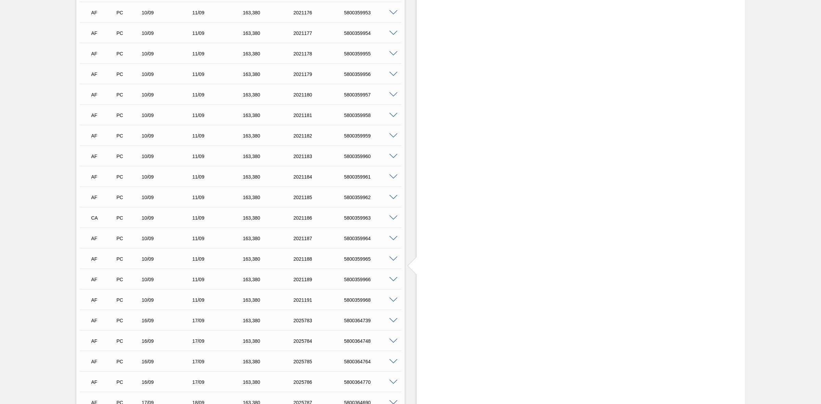
click at [393, 259] on span at bounding box center [394, 259] width 8 height 5
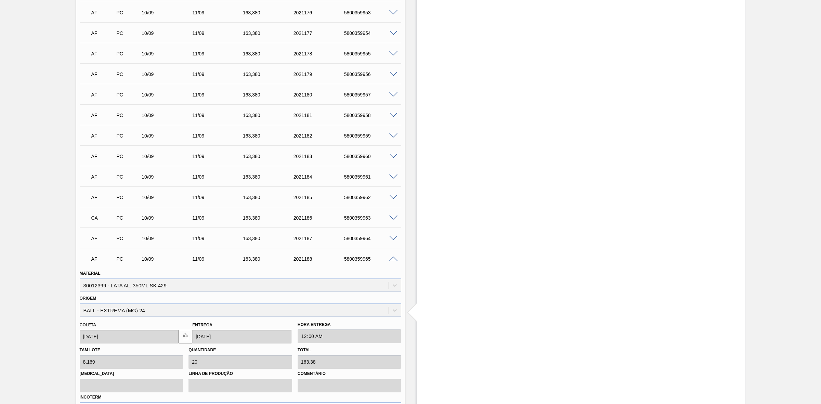
scroll to position [813, 0]
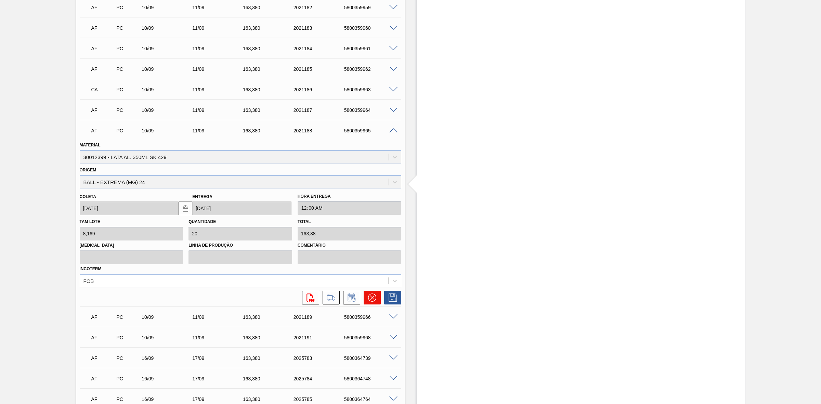
click at [372, 300] on icon at bounding box center [372, 298] width 8 height 8
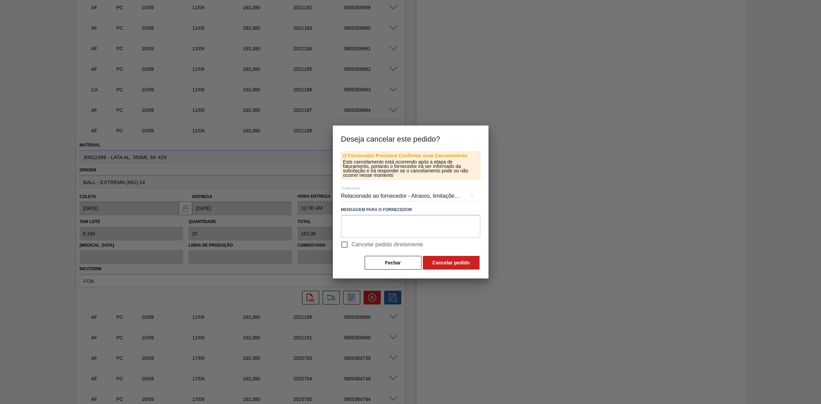
click at [353, 244] on span "Cancelar pedido diretamente" at bounding box center [388, 245] width 72 height 8
click at [352, 244] on input "Cancelar pedido diretamente" at bounding box center [344, 245] width 14 height 14
checkbox input "true"
click at [450, 262] on button "Cancelar pedido" at bounding box center [451, 263] width 57 height 14
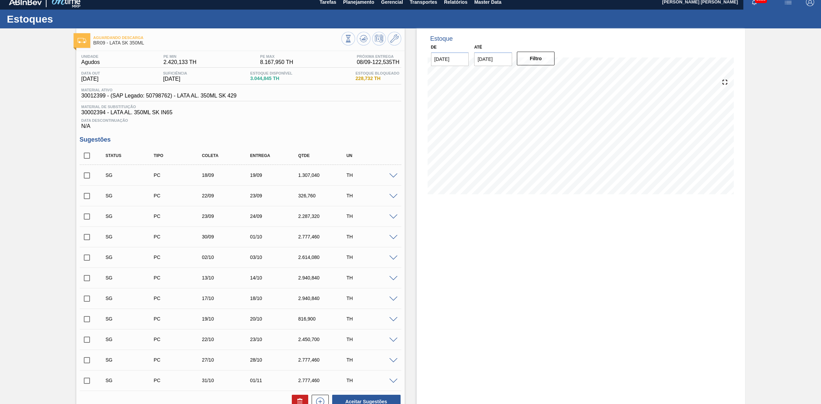
scroll to position [0, 0]
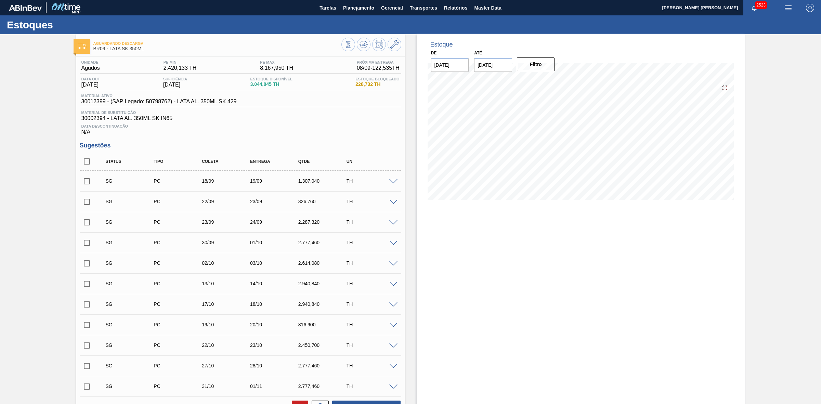
click at [788, 5] on img "button" at bounding box center [789, 8] width 8 height 8
click at [772, 20] on li "Pedido Contingência" at bounding box center [784, 24] width 63 height 12
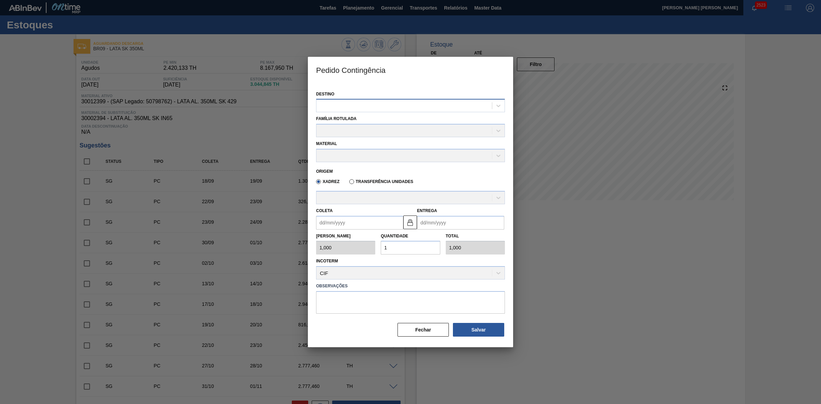
click at [415, 102] on div at bounding box center [405, 106] width 176 height 10
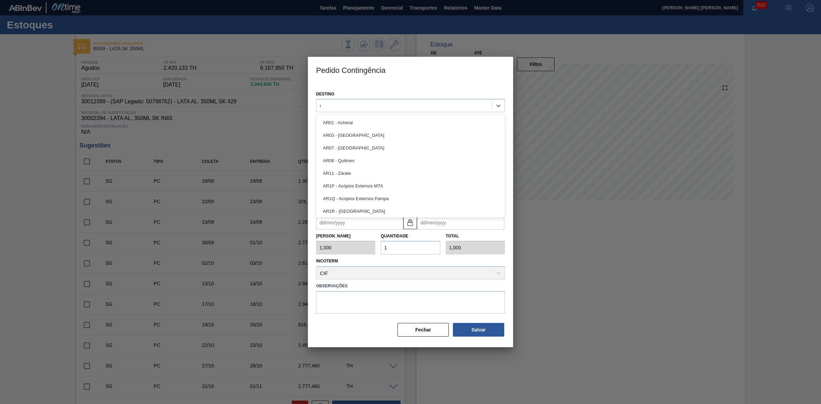
type input "09"
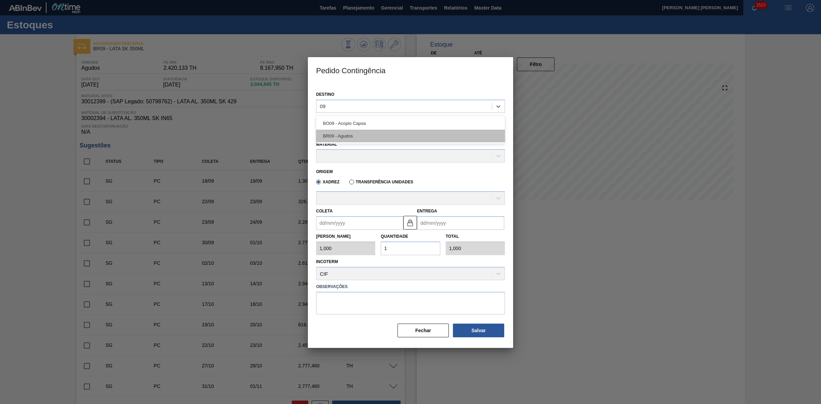
click at [366, 134] on div "BR09 - Agudos" at bounding box center [410, 136] width 189 height 13
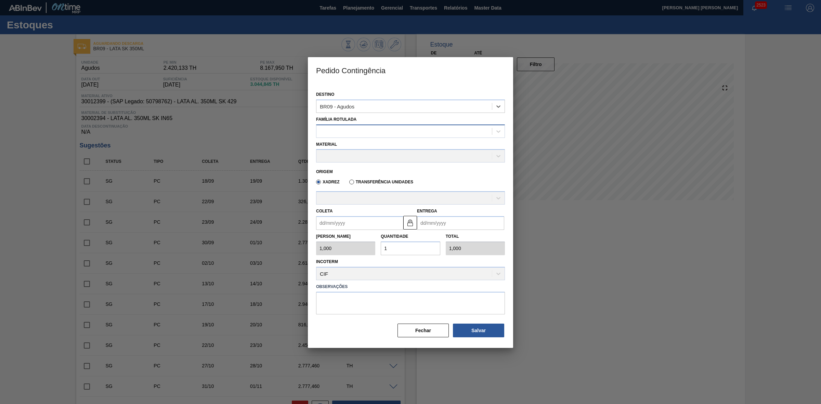
click at [358, 128] on div at bounding box center [405, 131] width 176 height 10
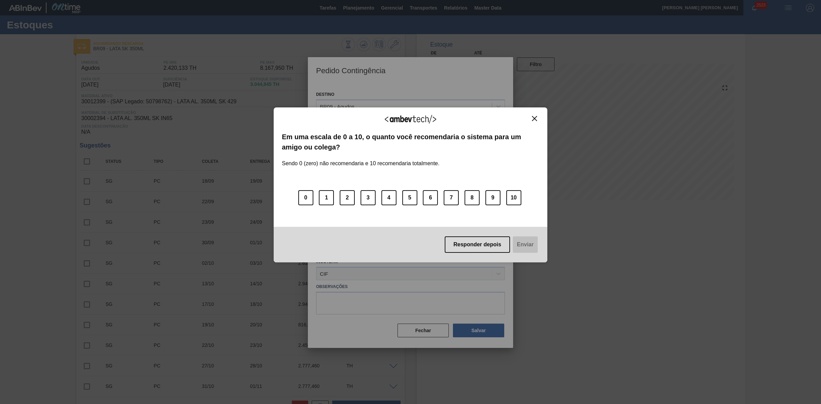
type Rotulada "lata sk"
click at [534, 118] on img "Close" at bounding box center [534, 118] width 5 height 5
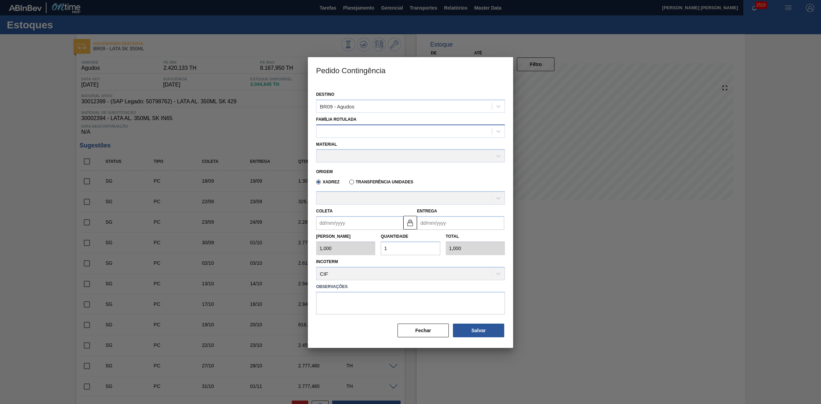
click at [361, 130] on div at bounding box center [405, 131] width 176 height 10
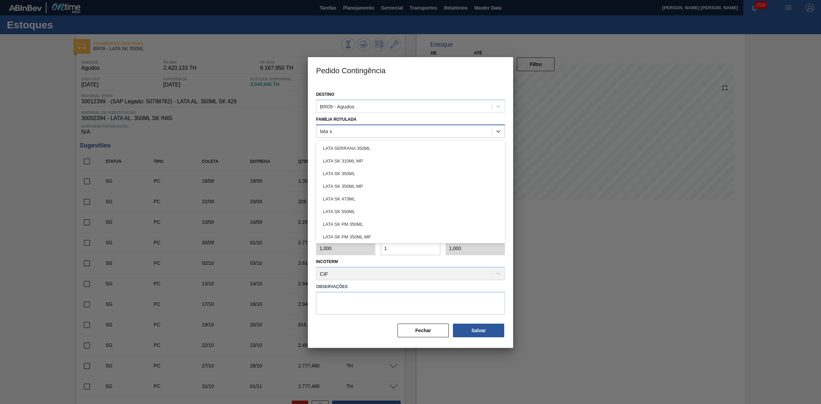
type Rotulada "lata sk"
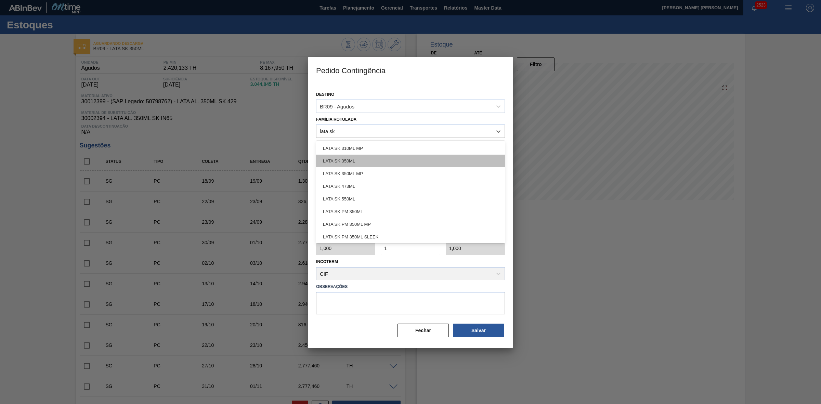
click at [357, 156] on div "LATA SK 350ML" at bounding box center [410, 161] width 189 height 13
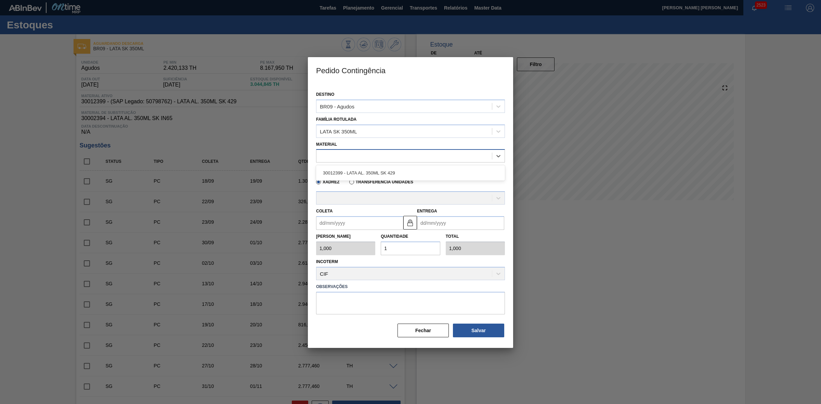
click at [358, 158] on div at bounding box center [405, 156] width 176 height 10
click at [365, 170] on div "30012399 - LATA AL. 350ML SK 429" at bounding box center [410, 173] width 189 height 13
type input "8,169"
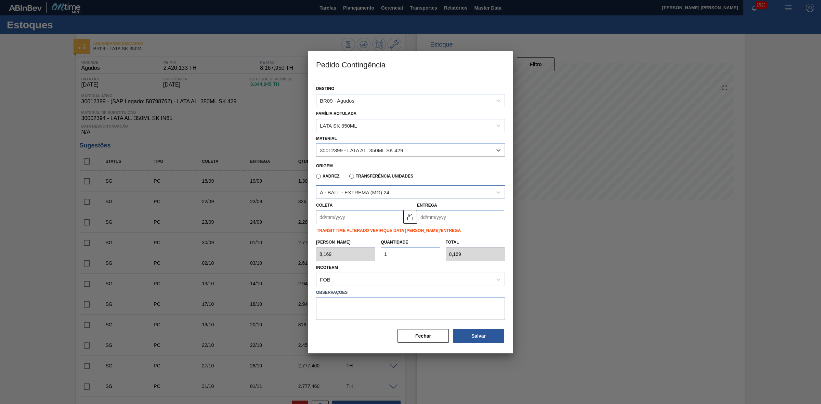
click at [372, 191] on div "A - BALL - EXTREMA (MG) 24" at bounding box center [354, 193] width 69 height 6
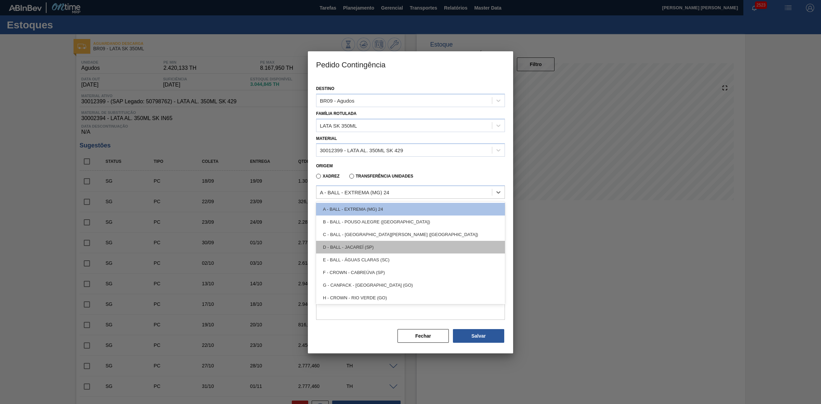
click at [367, 245] on div "D - BALL - JACAREÍ (SP)" at bounding box center [410, 247] width 189 height 13
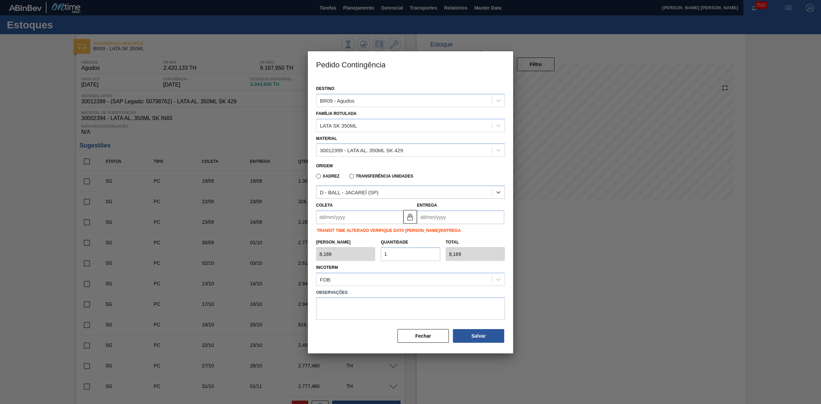
click at [361, 220] on input "Coleta" at bounding box center [359, 218] width 87 height 14
click at [327, 233] on div "setembro 2025" at bounding box center [358, 234] width 82 height 6
click at [348, 266] on div "9" at bounding box center [346, 266] width 9 height 9
type input "[DATE]"
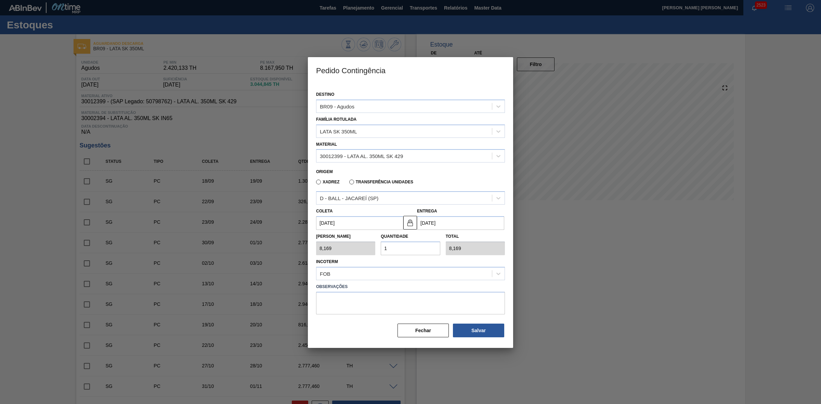
click at [374, 242] on div "Tam Lote 8,169 Quantidade 1 Total 8,169" at bounding box center [411, 242] width 194 height 25
type input "2"
type input "16,338"
type input "20"
type input "163,380"
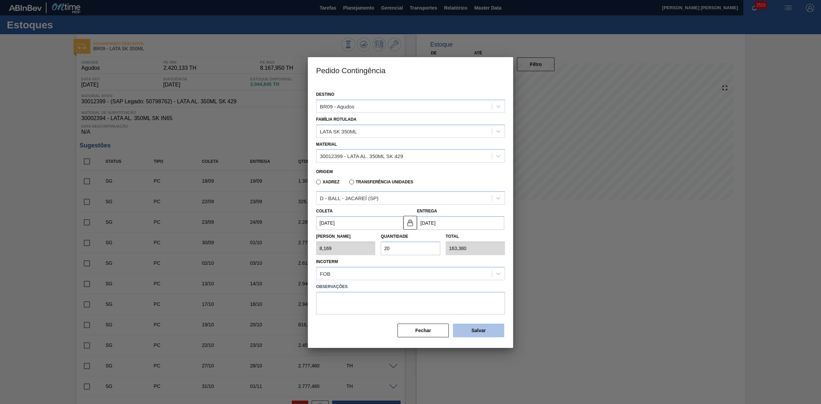
type input "20"
click at [477, 329] on button "Salvar" at bounding box center [478, 331] width 51 height 14
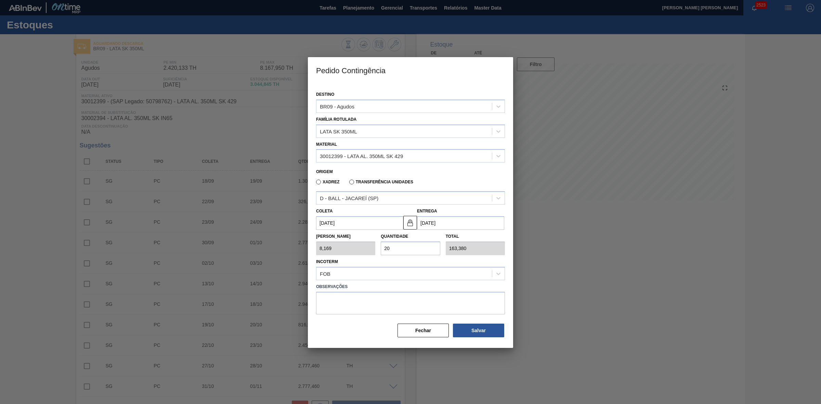
type input "1,000"
type input "1"
type input "1,000"
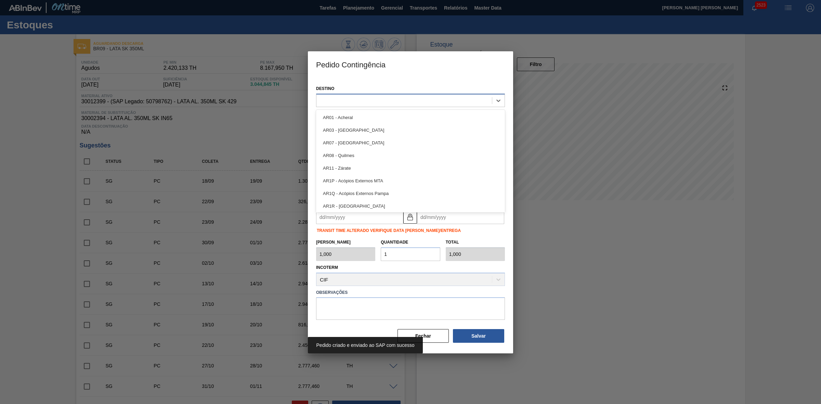
click at [352, 102] on div at bounding box center [405, 100] width 176 height 10
type input "09"
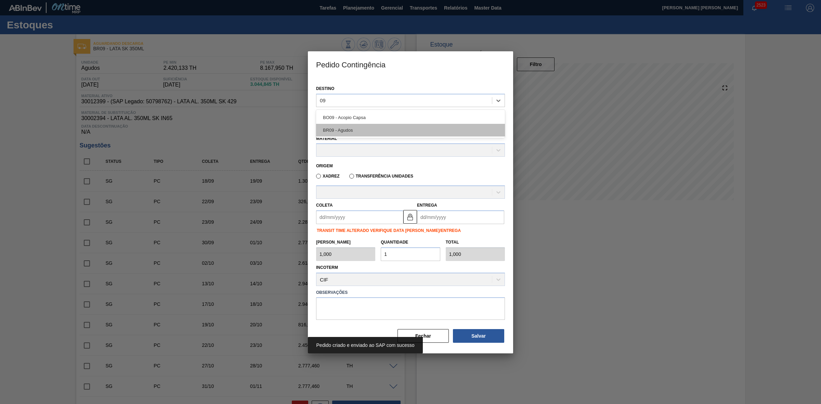
click at [342, 129] on div "BR09 - Agudos" at bounding box center [410, 130] width 189 height 13
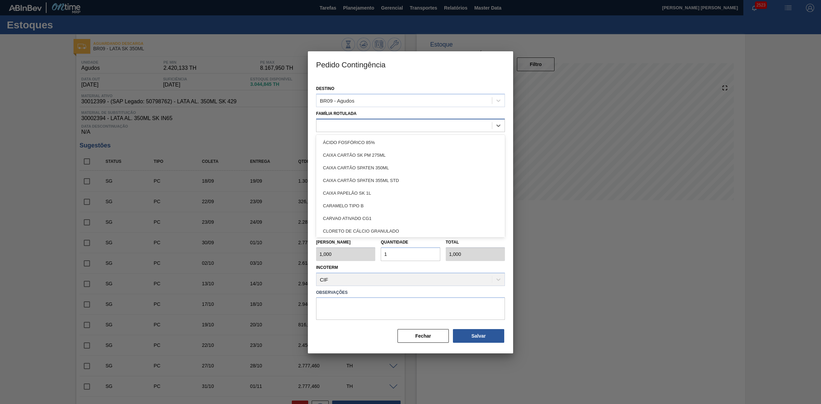
click at [343, 124] on div at bounding box center [405, 125] width 176 height 10
type Rotulada "lata sk"
click at [351, 151] on div "LATA SK 350ML" at bounding box center [410, 155] width 189 height 13
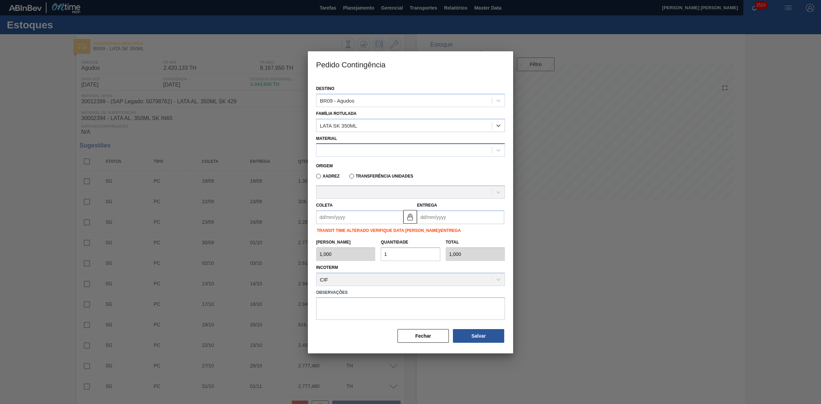
click at [348, 153] on div at bounding box center [405, 150] width 176 height 10
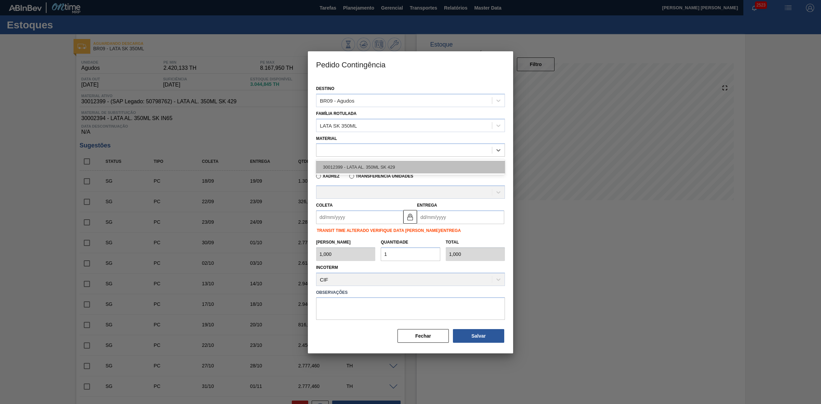
click at [389, 164] on div "30012399 - LATA AL. 350ML SK 429" at bounding box center [410, 167] width 189 height 13
type input "8,169"
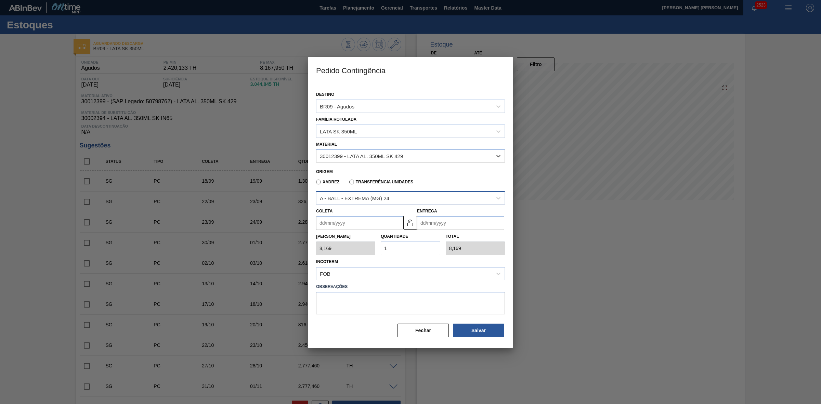
click at [384, 195] on div "A - BALL - EXTREMA (MG) 24" at bounding box center [354, 198] width 69 height 6
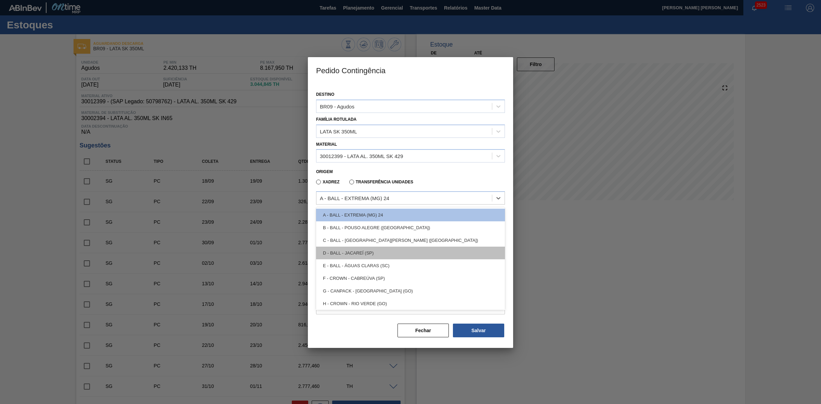
click at [366, 250] on div "D - BALL - JACAREÍ (SP)" at bounding box center [410, 253] width 189 height 13
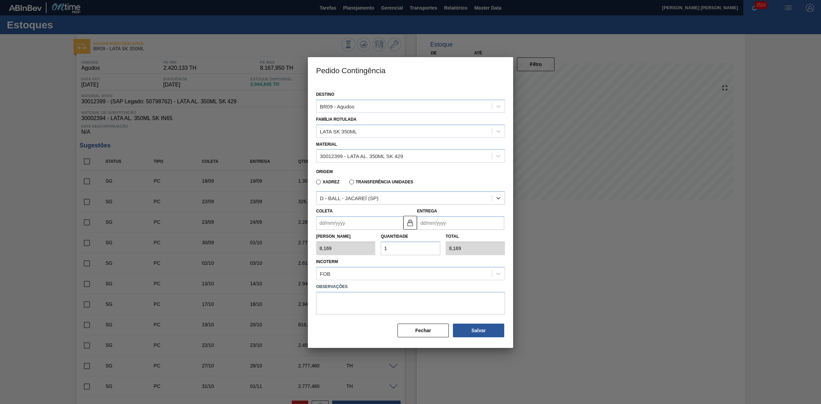
click at [353, 227] on input "Coleta" at bounding box center [359, 223] width 87 height 14
drag, startPoint x: 328, startPoint y: 236, endPoint x: 338, endPoint y: 242, distance: 11.9
click at [328, 237] on div "setembro 2025" at bounding box center [358, 240] width 82 height 6
click at [359, 271] on div "10" at bounding box center [357, 272] width 9 height 9
type input "[DATE]"
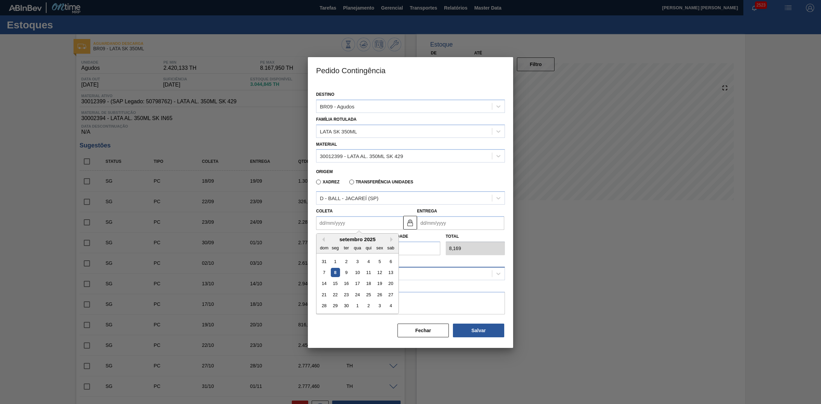
type input "[DATE]"
drag, startPoint x: 391, startPoint y: 247, endPoint x: 383, endPoint y: 245, distance: 8.7
click at [382, 247] on input "1" at bounding box center [410, 249] width 59 height 14
type input "2"
type input "16,338"
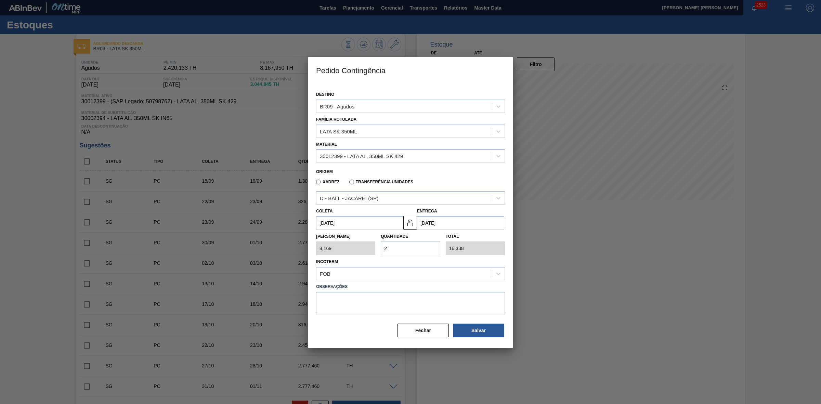
type input "20"
type input "163,380"
type input "20"
click at [485, 333] on button "Salvar" at bounding box center [478, 331] width 51 height 14
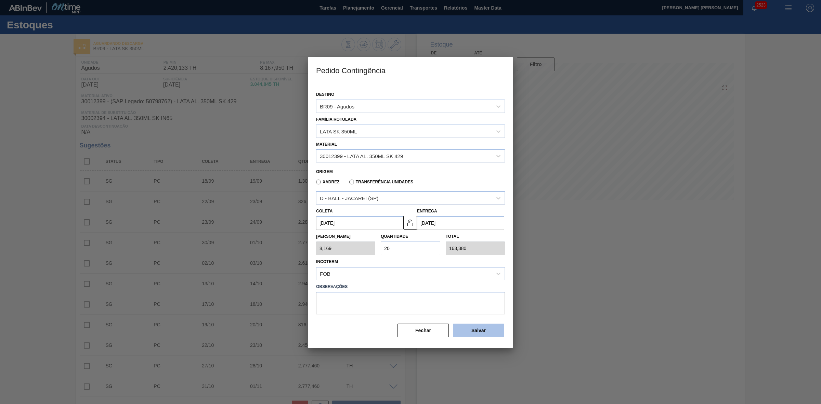
click at [485, 333] on button "Salvar" at bounding box center [478, 331] width 51 height 14
type input "1,000"
type input "1"
type input "1,000"
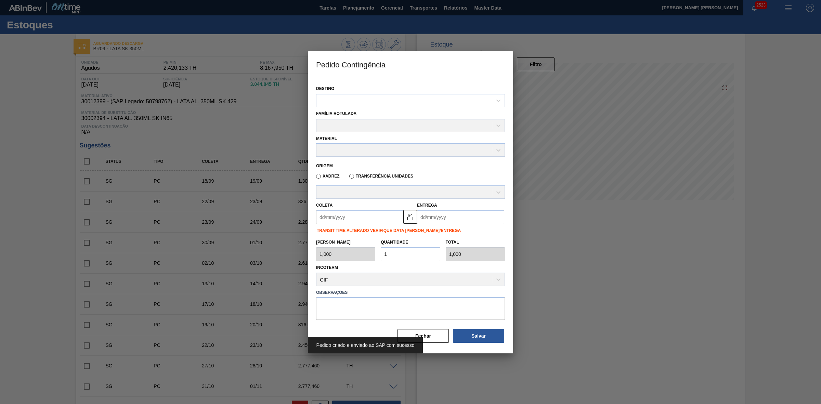
click at [567, 298] on div at bounding box center [410, 202] width 821 height 404
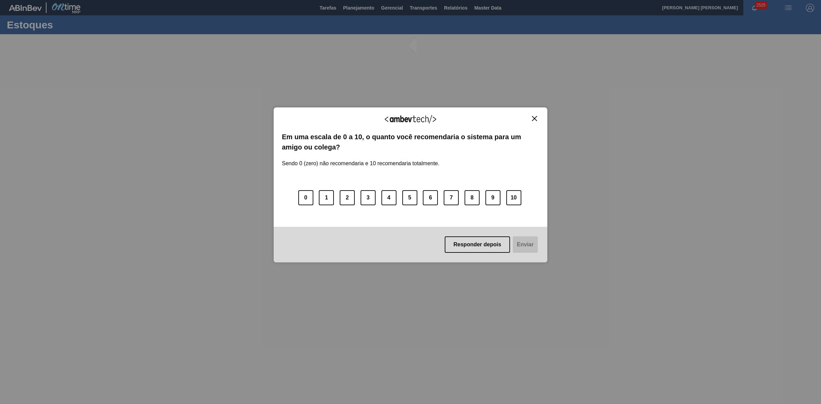
click at [534, 119] on img "Close" at bounding box center [534, 118] width 5 height 5
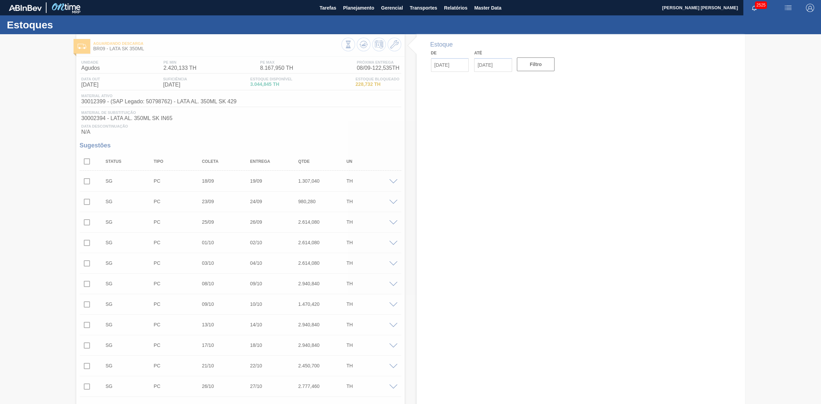
type input "[DATE]"
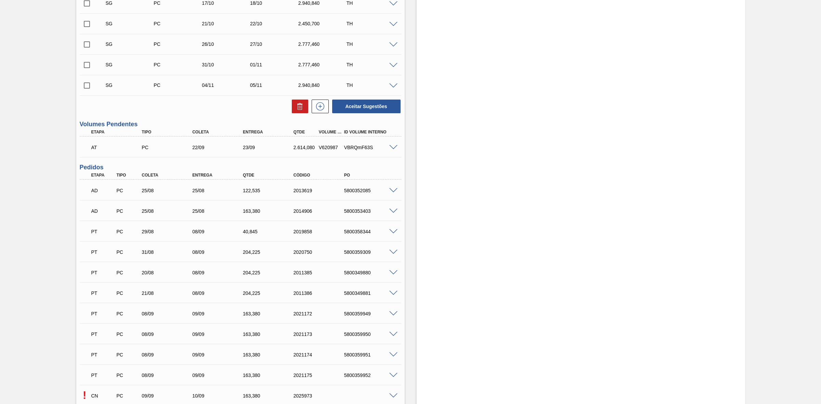
scroll to position [556, 0]
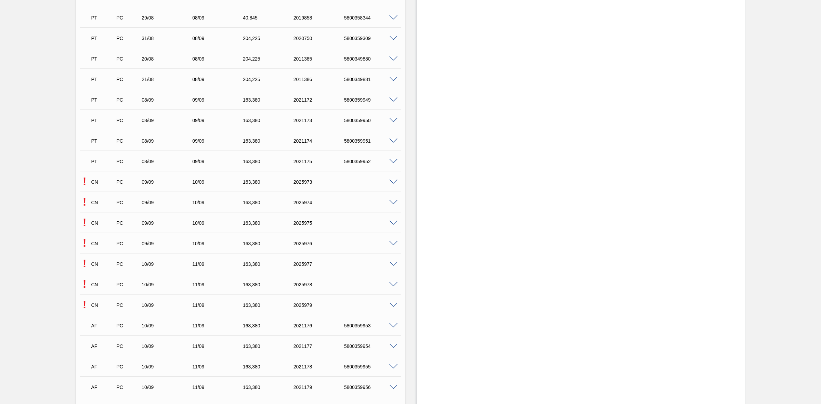
click at [391, 183] on span at bounding box center [394, 182] width 8 height 5
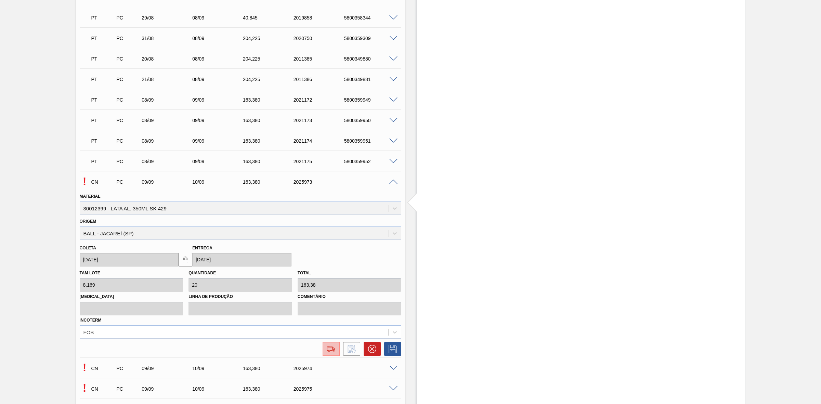
click at [331, 353] on img at bounding box center [331, 349] width 11 height 8
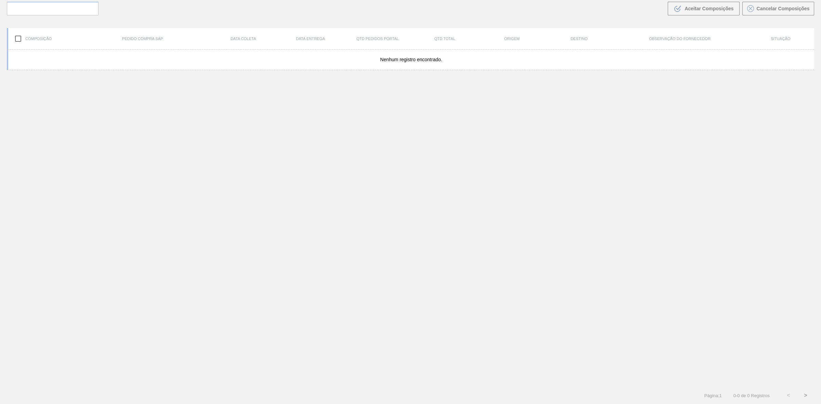
scroll to position [49, 0]
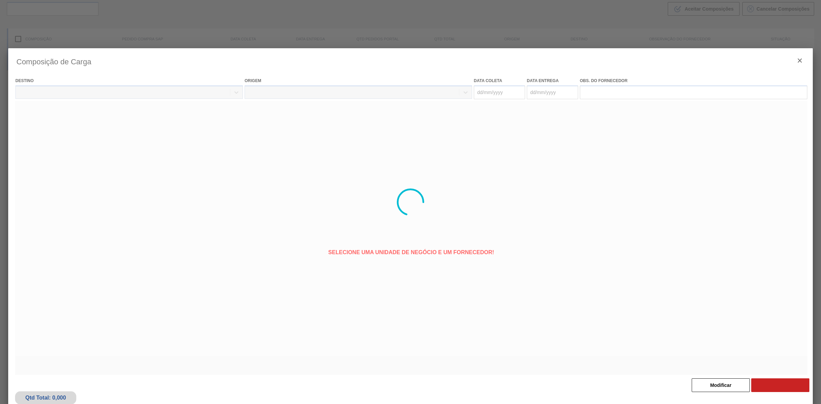
type coleta "[DATE]"
type entrega "[DATE]"
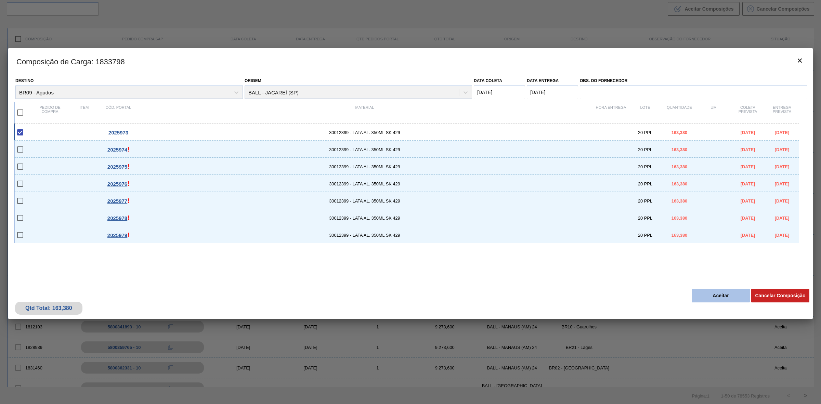
click at [714, 292] on button "Aceitar" at bounding box center [721, 296] width 58 height 14
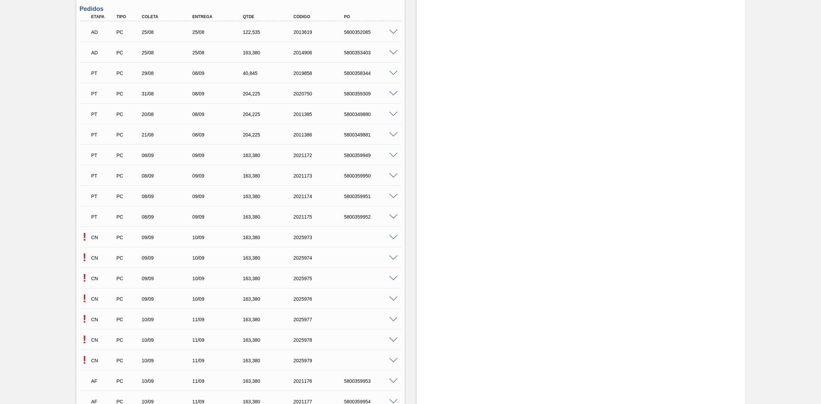
scroll to position [513, 0]
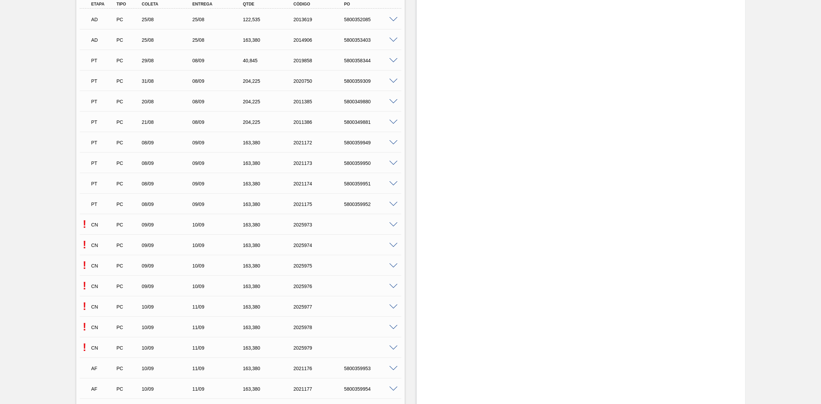
click at [394, 246] on span at bounding box center [394, 245] width 8 height 5
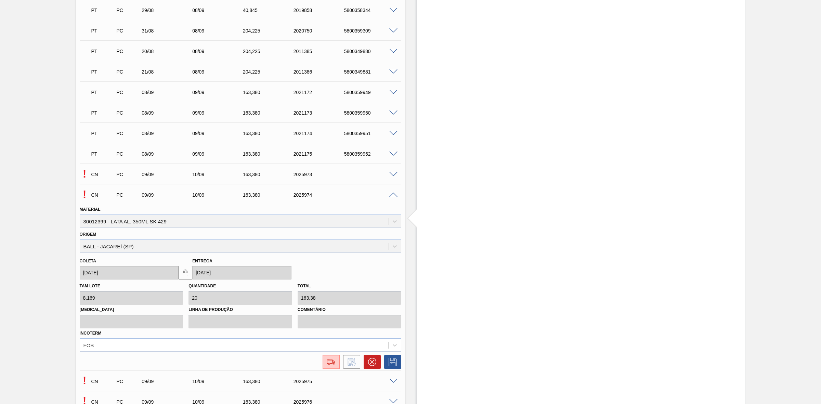
scroll to position [685, 0]
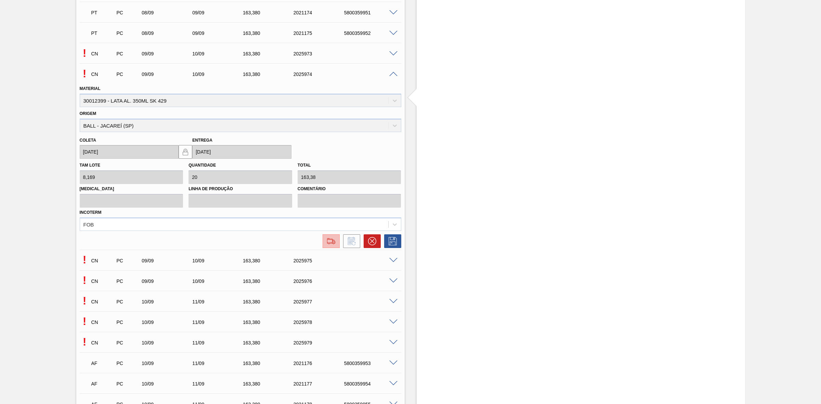
click at [331, 248] on button at bounding box center [331, 241] width 17 height 14
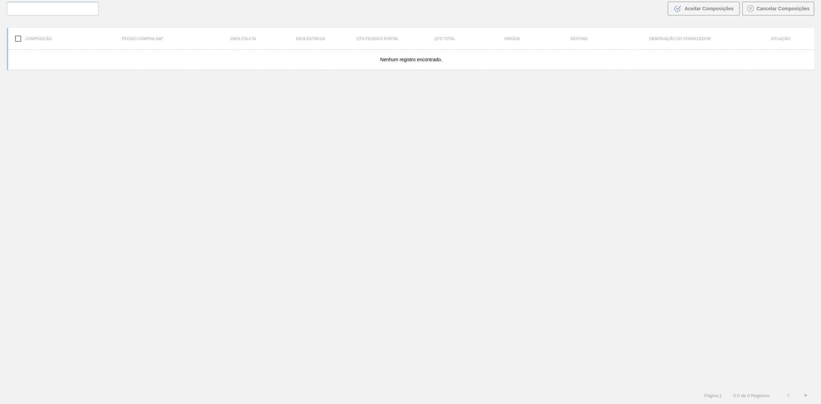
scroll to position [49, 0]
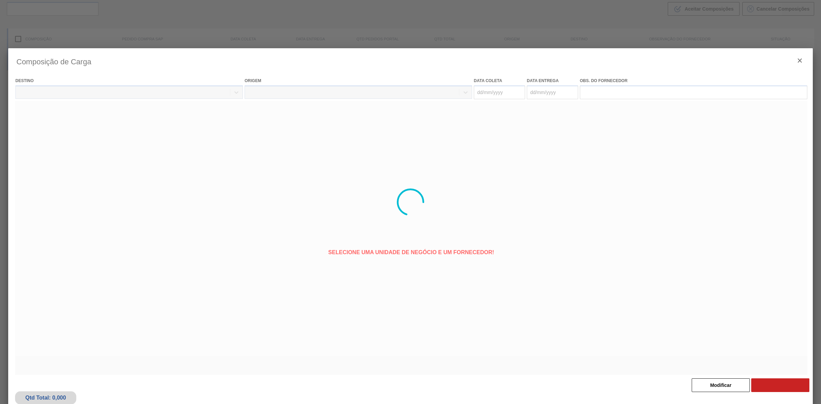
type coleta "[DATE]"
type entrega "[DATE]"
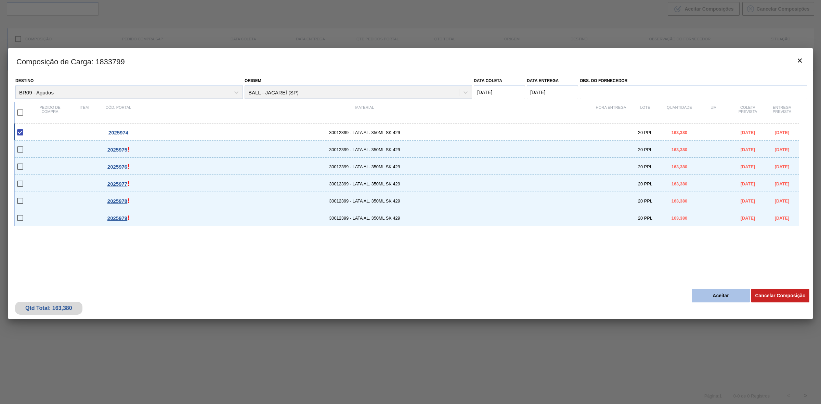
click at [710, 300] on button "Aceitar" at bounding box center [721, 296] width 58 height 14
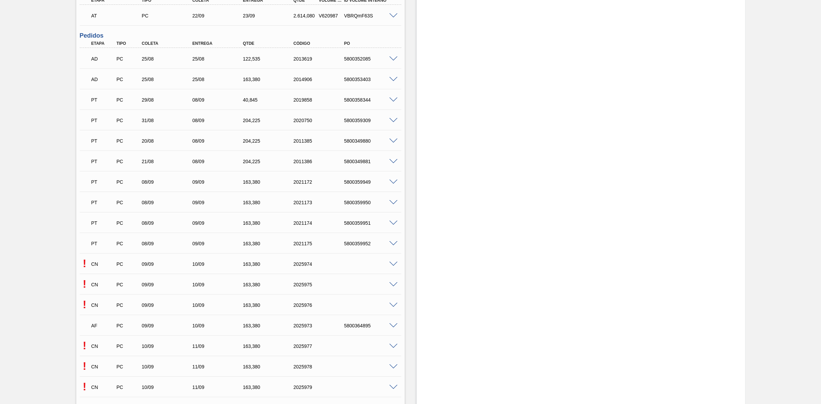
scroll to position [513, 0]
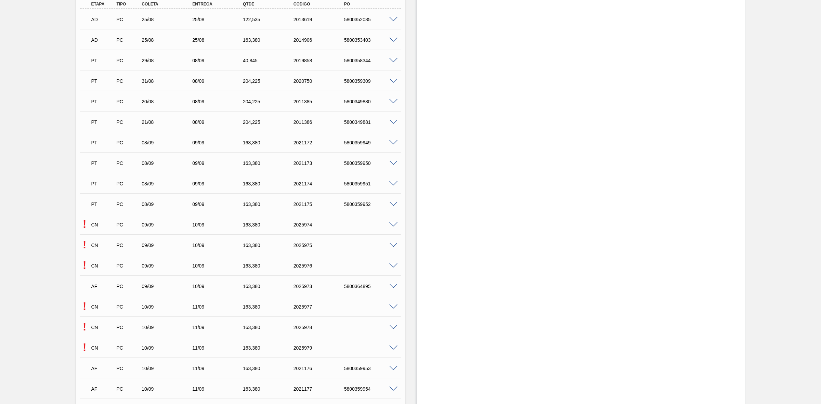
click at [394, 248] on div "! CN PC 09/09 10/09 163,380 2025975" at bounding box center [241, 244] width 322 height 17
click at [394, 247] on span at bounding box center [394, 245] width 8 height 5
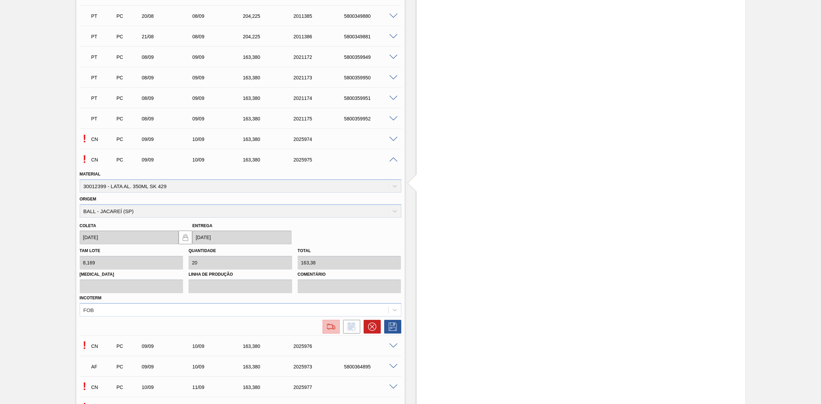
click at [330, 327] on img at bounding box center [331, 327] width 11 height 8
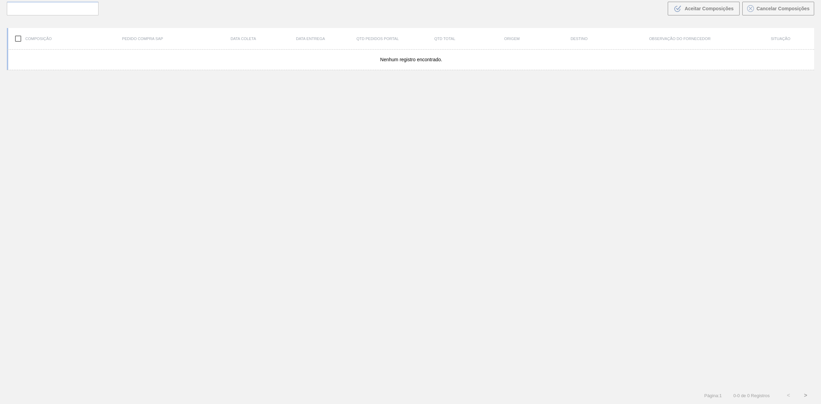
scroll to position [49, 0]
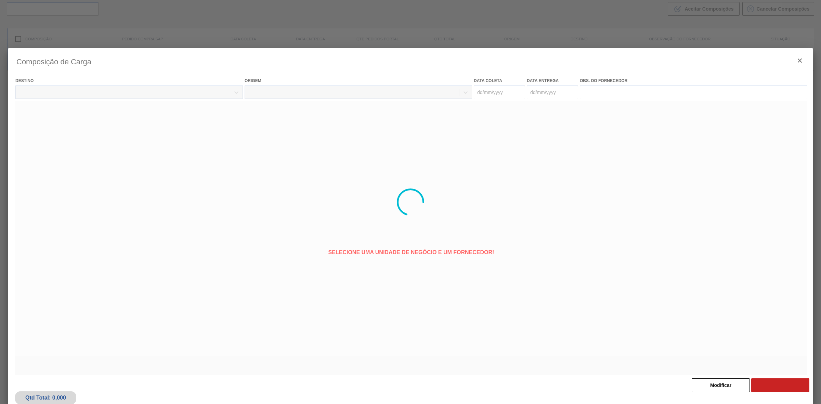
type coleta "[DATE]"
type entrega "[DATE]"
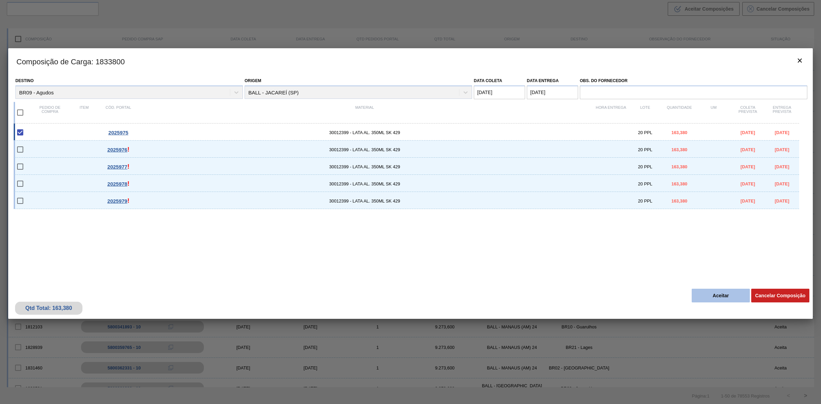
click at [719, 293] on button "Aceitar" at bounding box center [721, 296] width 58 height 14
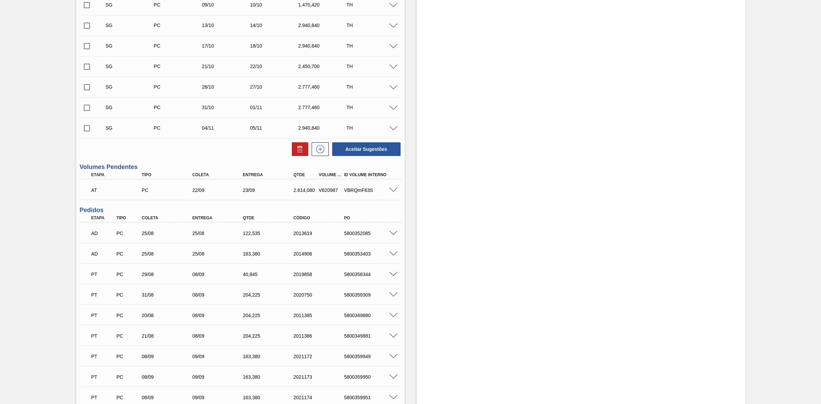
scroll to position [471, 0]
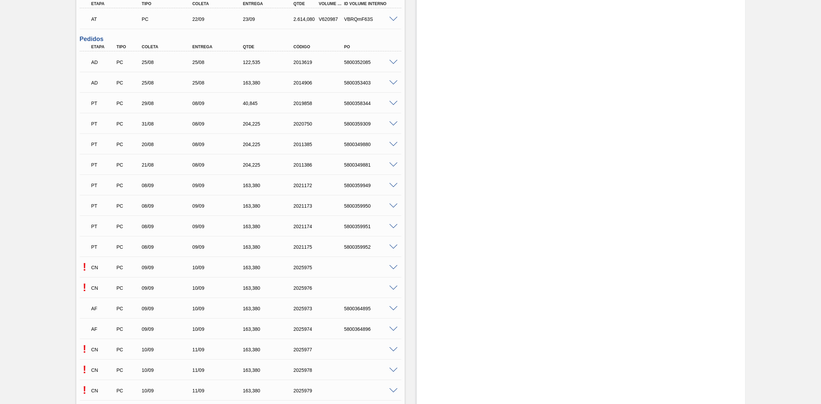
click at [393, 288] on span at bounding box center [394, 288] width 8 height 5
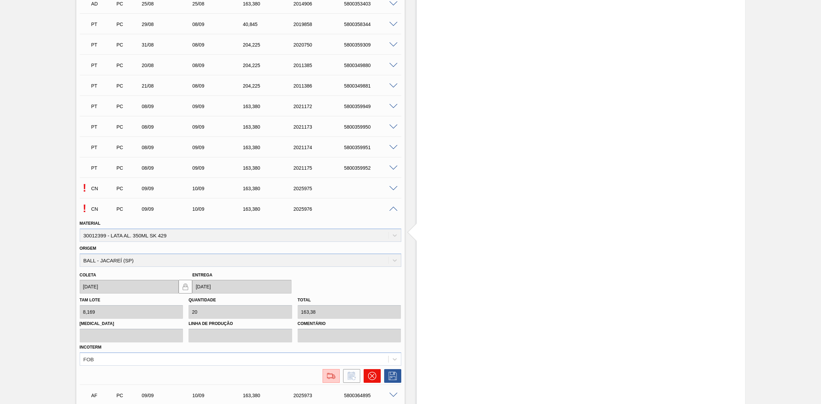
scroll to position [642, 0]
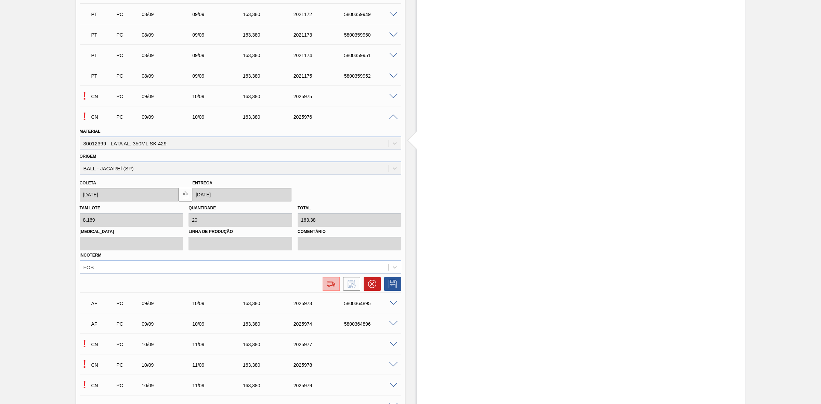
click at [326, 286] on img at bounding box center [331, 284] width 11 height 8
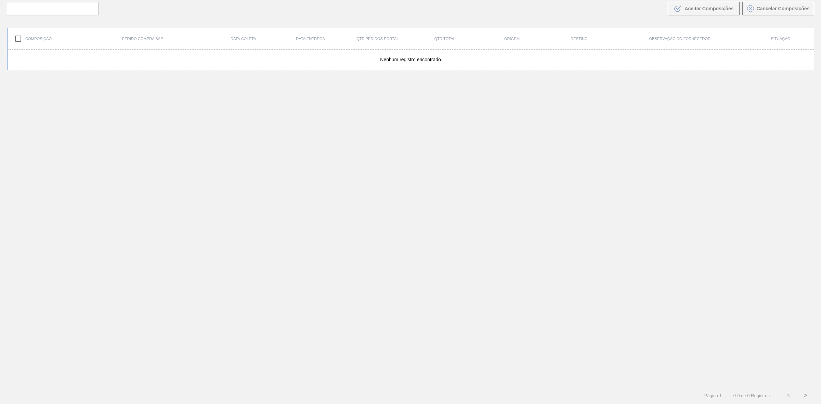
scroll to position [49, 0]
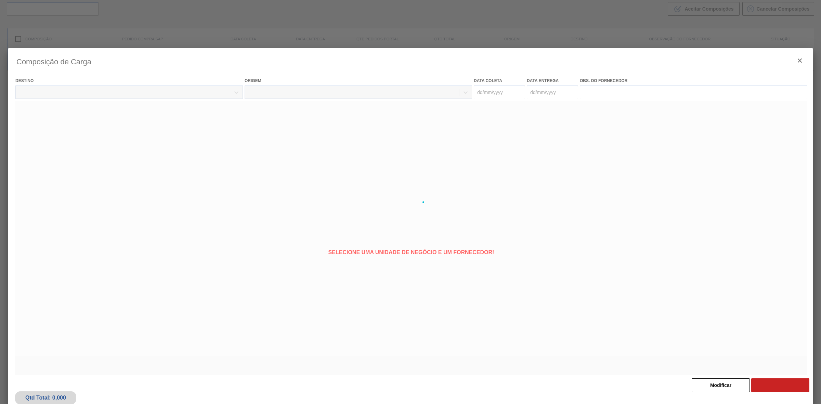
type coleta "[DATE]"
type entrega "[DATE]"
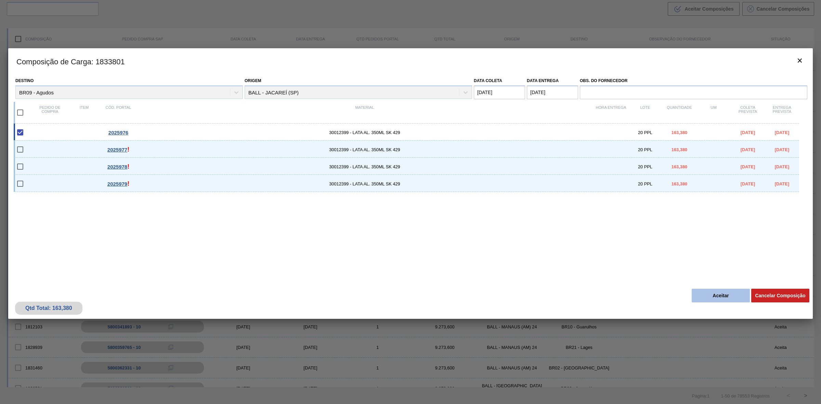
click at [715, 295] on button "Aceitar" at bounding box center [721, 296] width 58 height 14
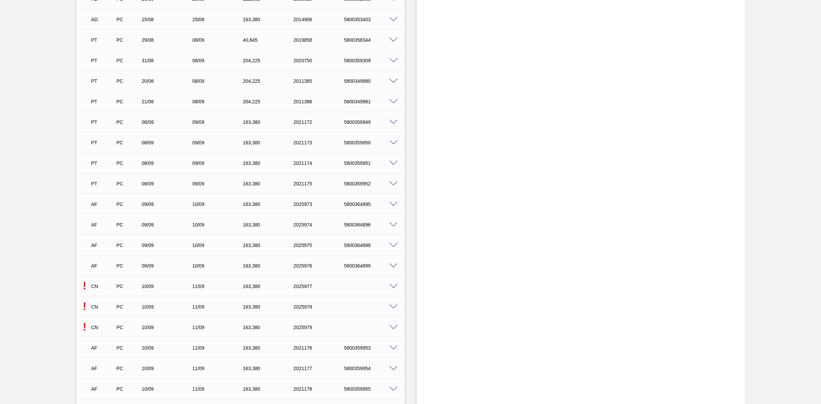
scroll to position [642, 0]
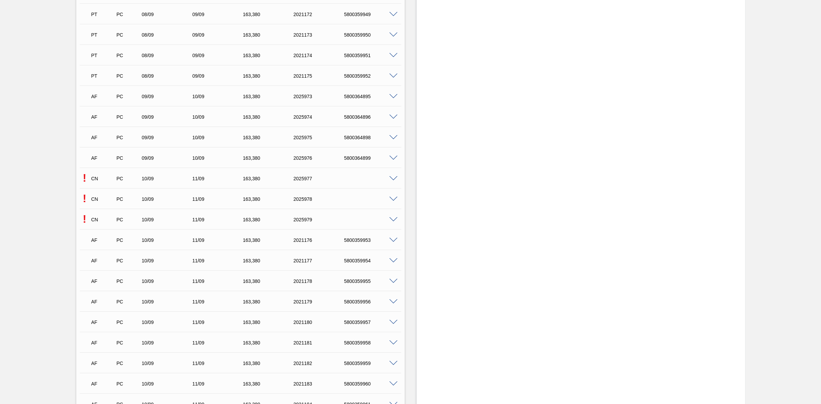
click at [394, 180] on span at bounding box center [394, 178] width 8 height 5
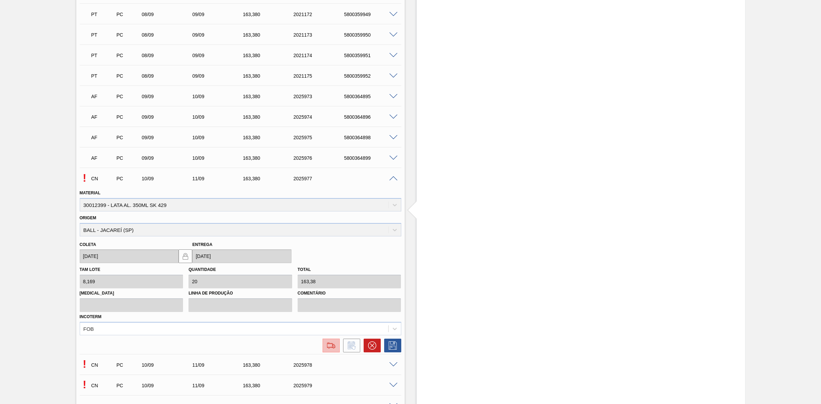
click at [329, 348] on img at bounding box center [331, 346] width 11 height 8
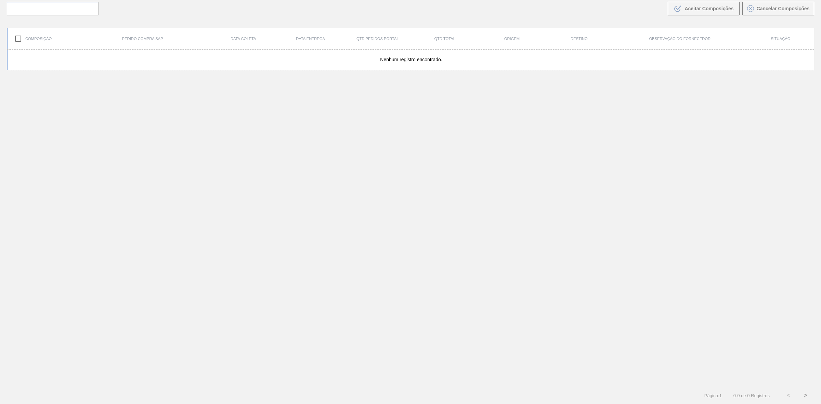
scroll to position [49, 0]
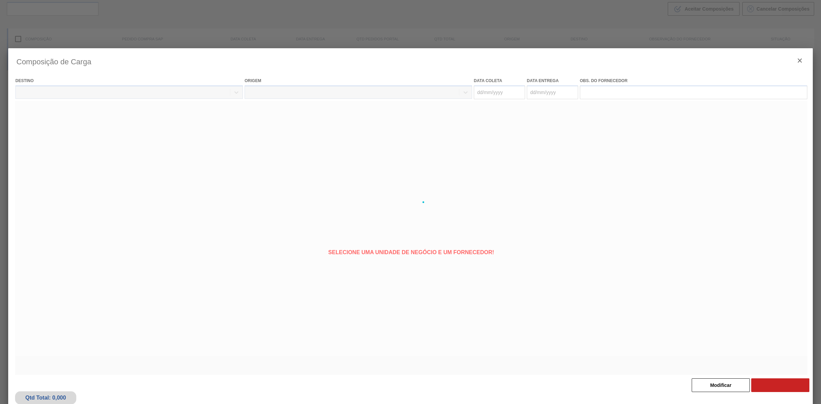
type coleta "[DATE]"
type entrega "[DATE]"
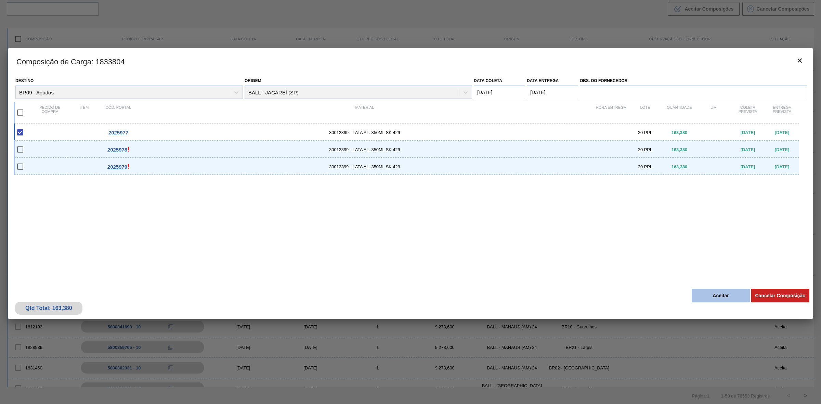
click at [712, 294] on button "Aceitar" at bounding box center [721, 296] width 58 height 14
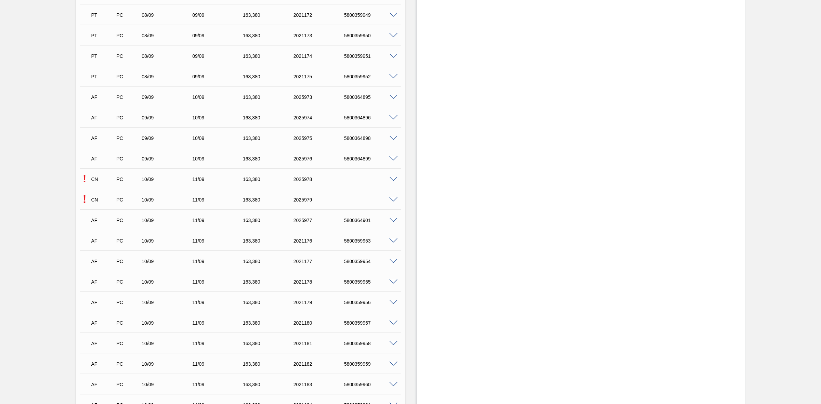
scroll to position [642, 0]
click at [393, 178] on span at bounding box center [394, 178] width 8 height 5
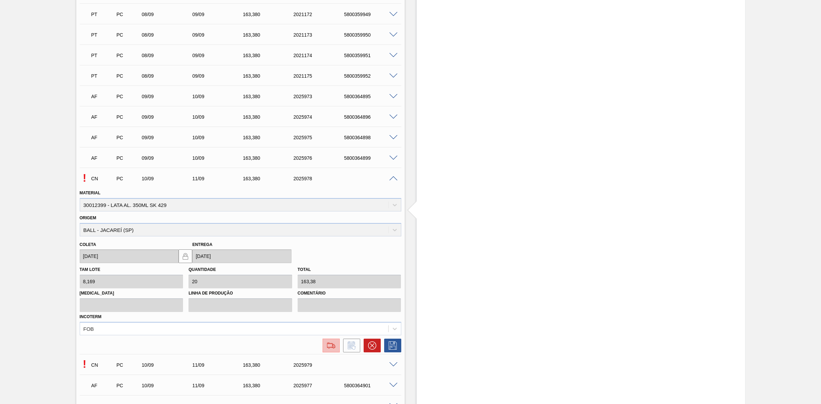
click at [334, 346] on img at bounding box center [331, 346] width 11 height 8
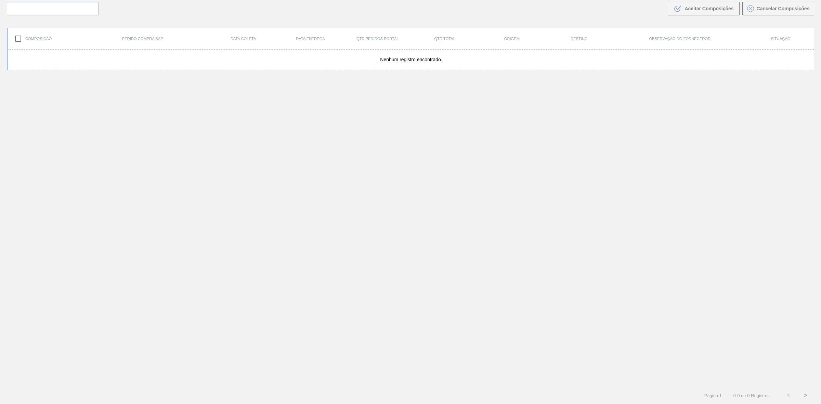
scroll to position [49, 0]
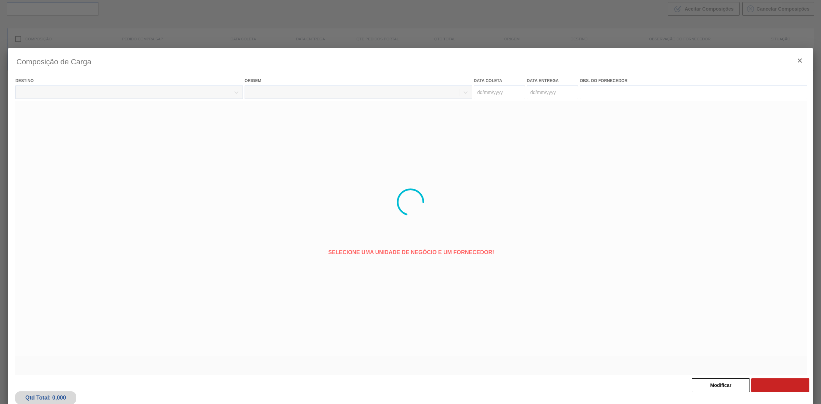
type coleta "[DATE]"
type entrega "[DATE]"
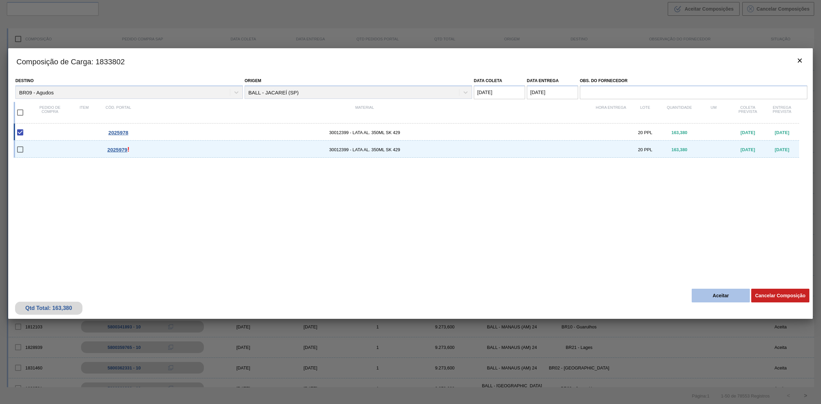
click at [727, 298] on button "Aceitar" at bounding box center [721, 296] width 58 height 14
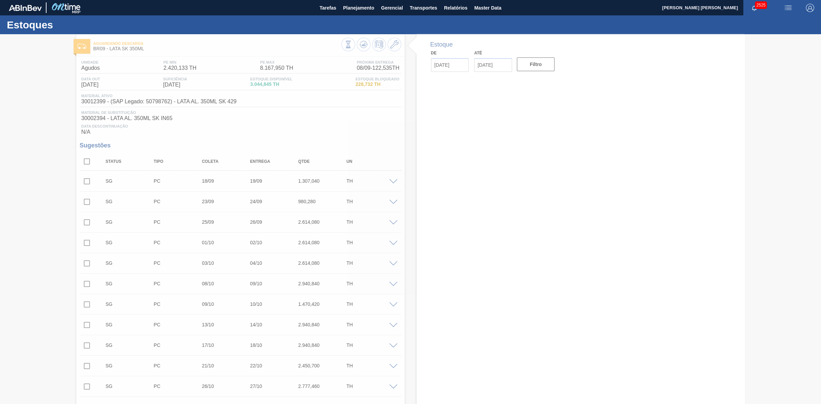
type input "[DATE]"
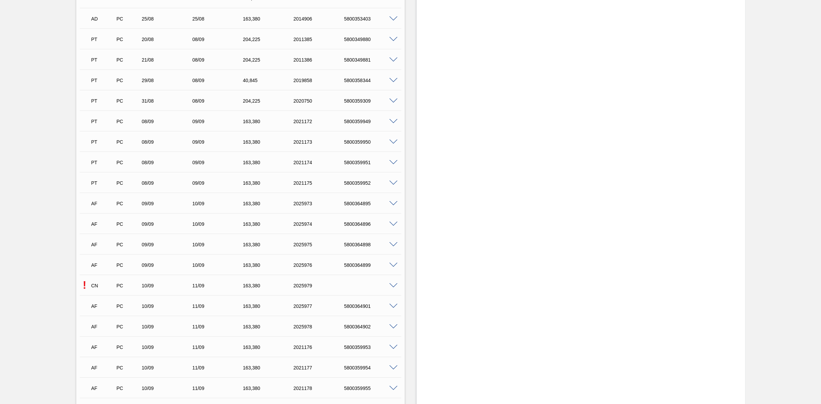
scroll to position [642, 0]
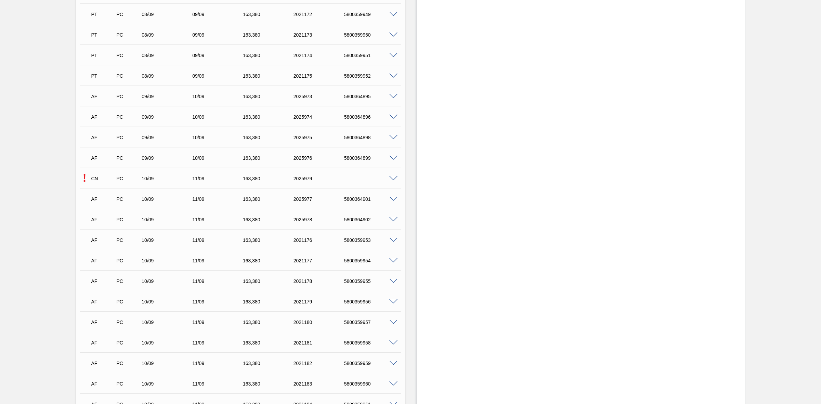
click at [394, 178] on span at bounding box center [394, 178] width 8 height 5
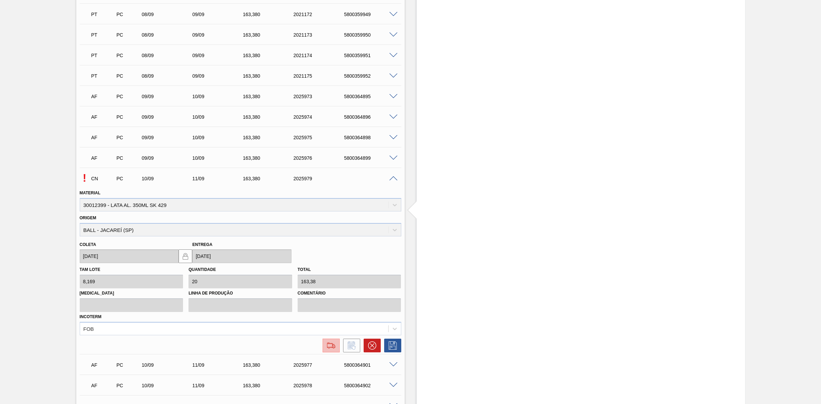
click at [334, 347] on img at bounding box center [331, 346] width 11 height 8
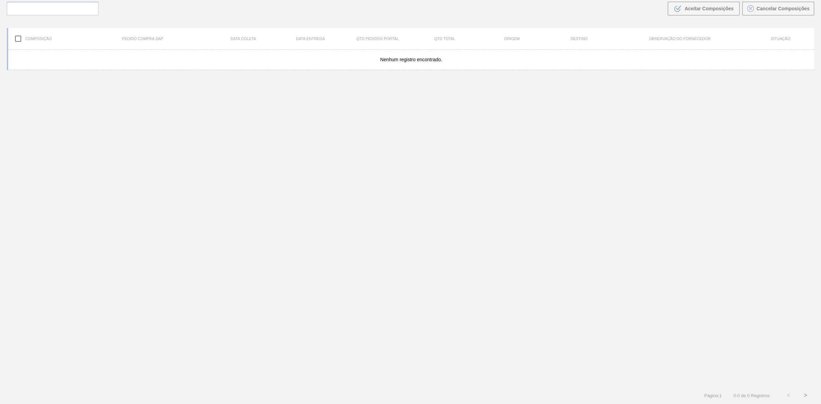
scroll to position [49, 0]
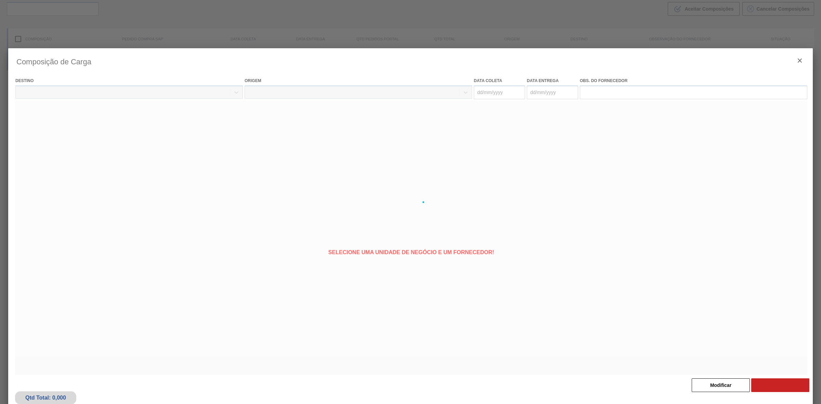
type coleta "[DATE]"
type entrega "[DATE]"
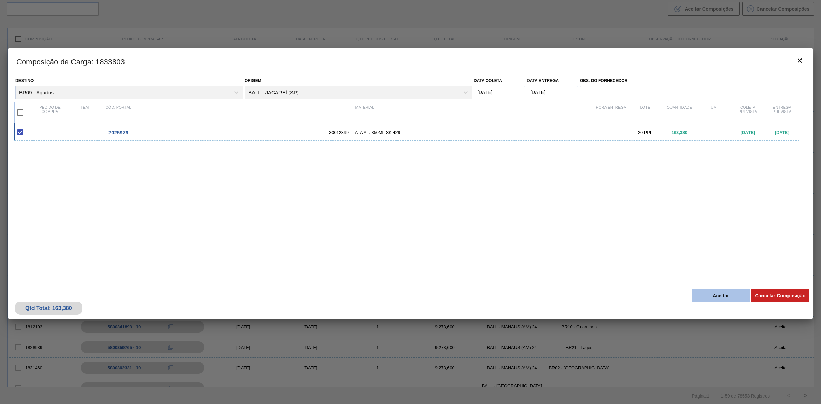
click at [702, 298] on button "Aceitar" at bounding box center [721, 296] width 58 height 14
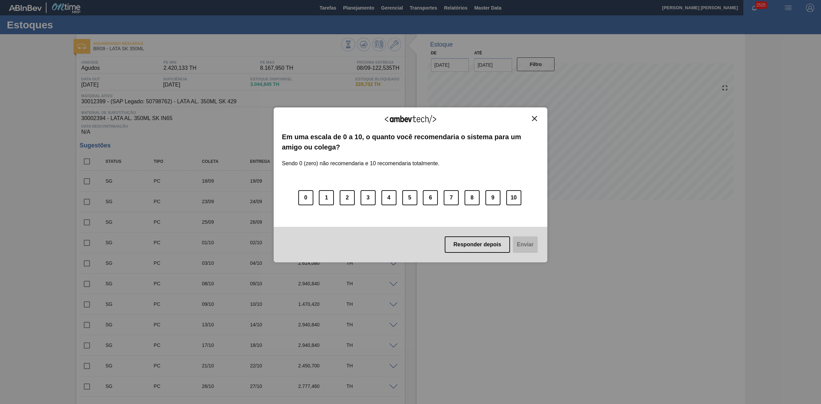
click at [536, 120] on img "Close" at bounding box center [534, 118] width 5 height 5
